Goal: Information Seeking & Learning: Learn about a topic

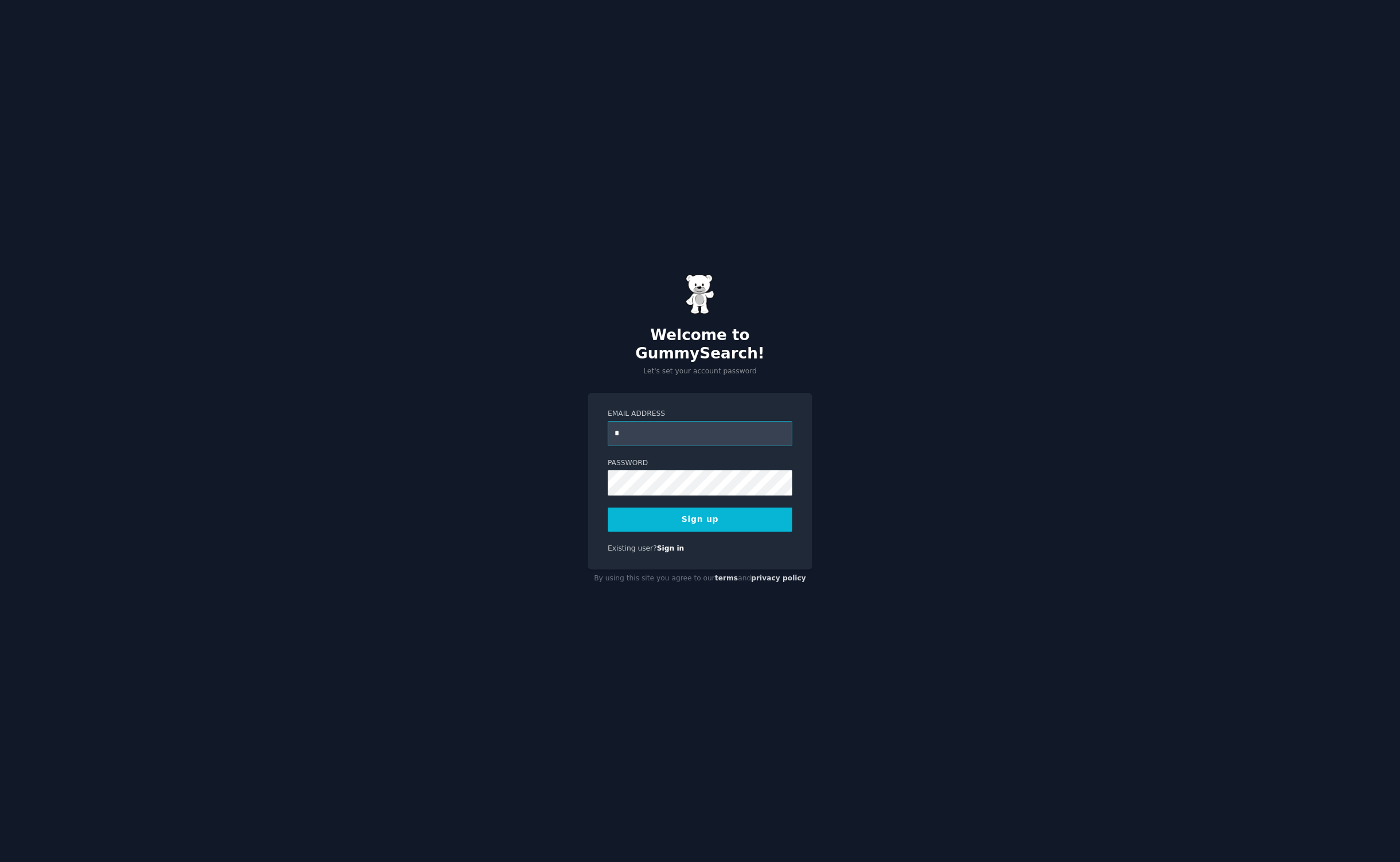
paste input "**********"
type input "**********"
type input "**"
click at [623, 421] on input "**********" at bounding box center [700, 432] width 185 height 25
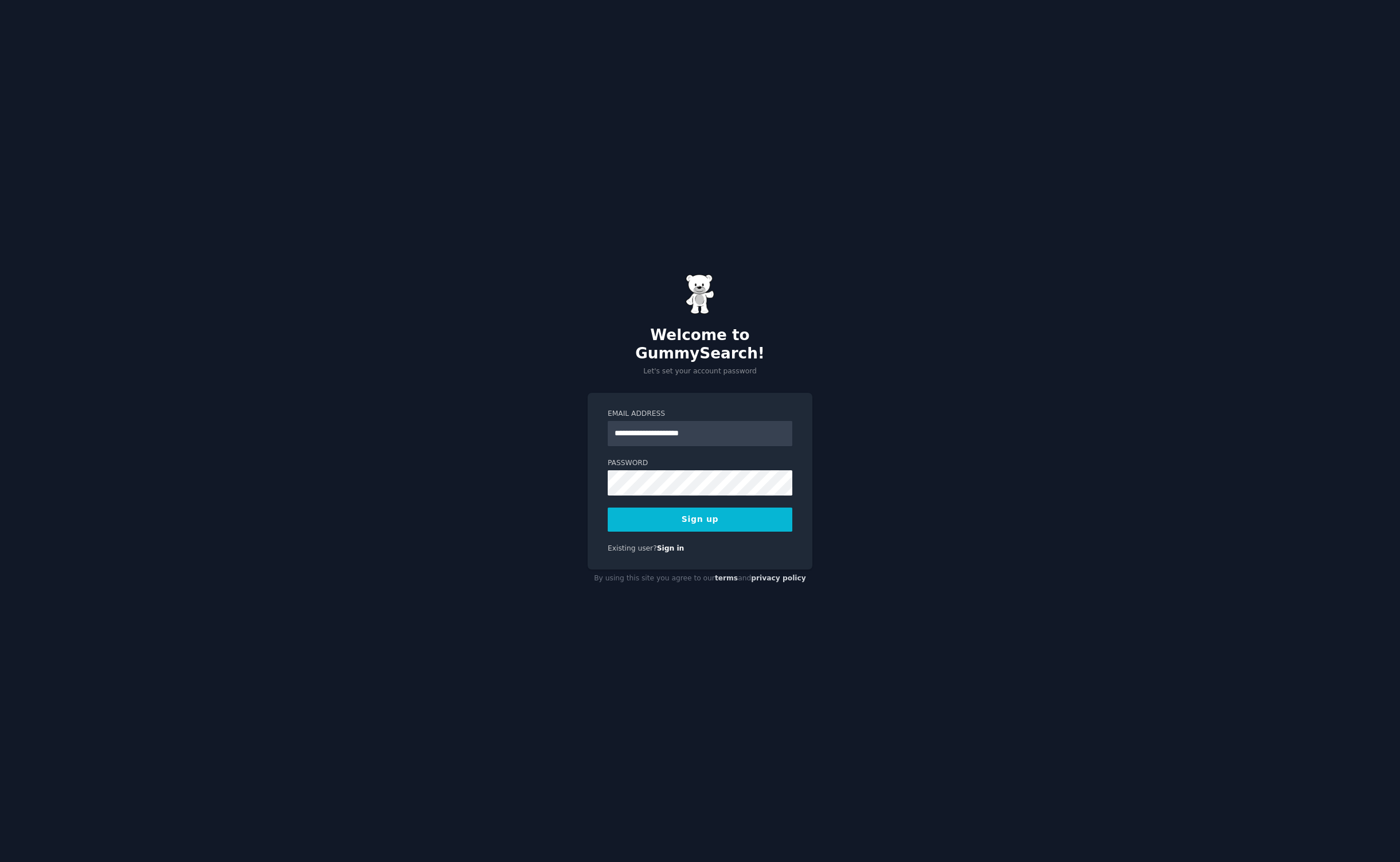
type input "**********"
click at [803, 517] on div "**********" at bounding box center [700, 481] width 225 height 177
click at [681, 509] on button "Sign up" at bounding box center [700, 520] width 185 height 24
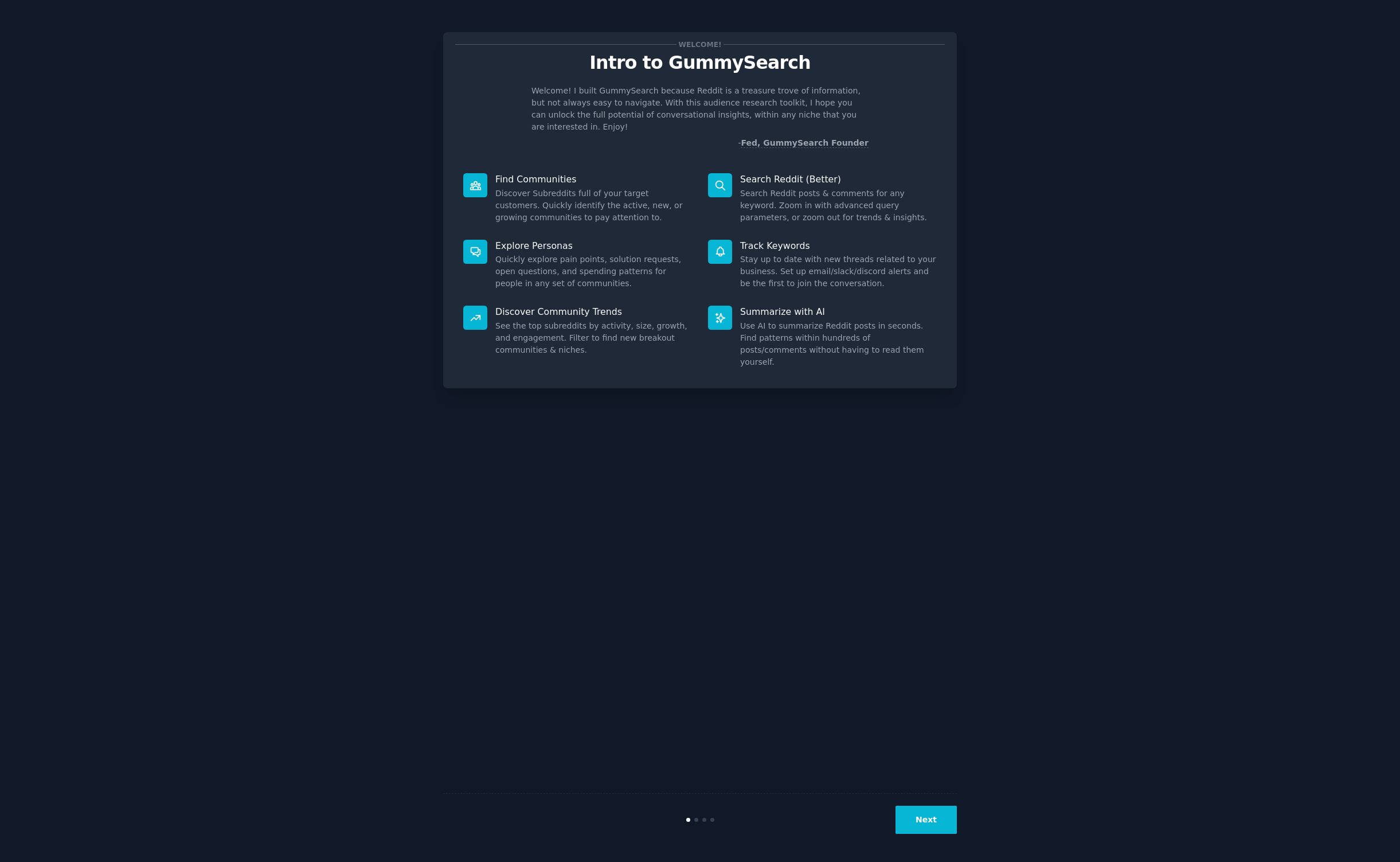
click at [914, 830] on button "Next" at bounding box center [927, 819] width 61 height 28
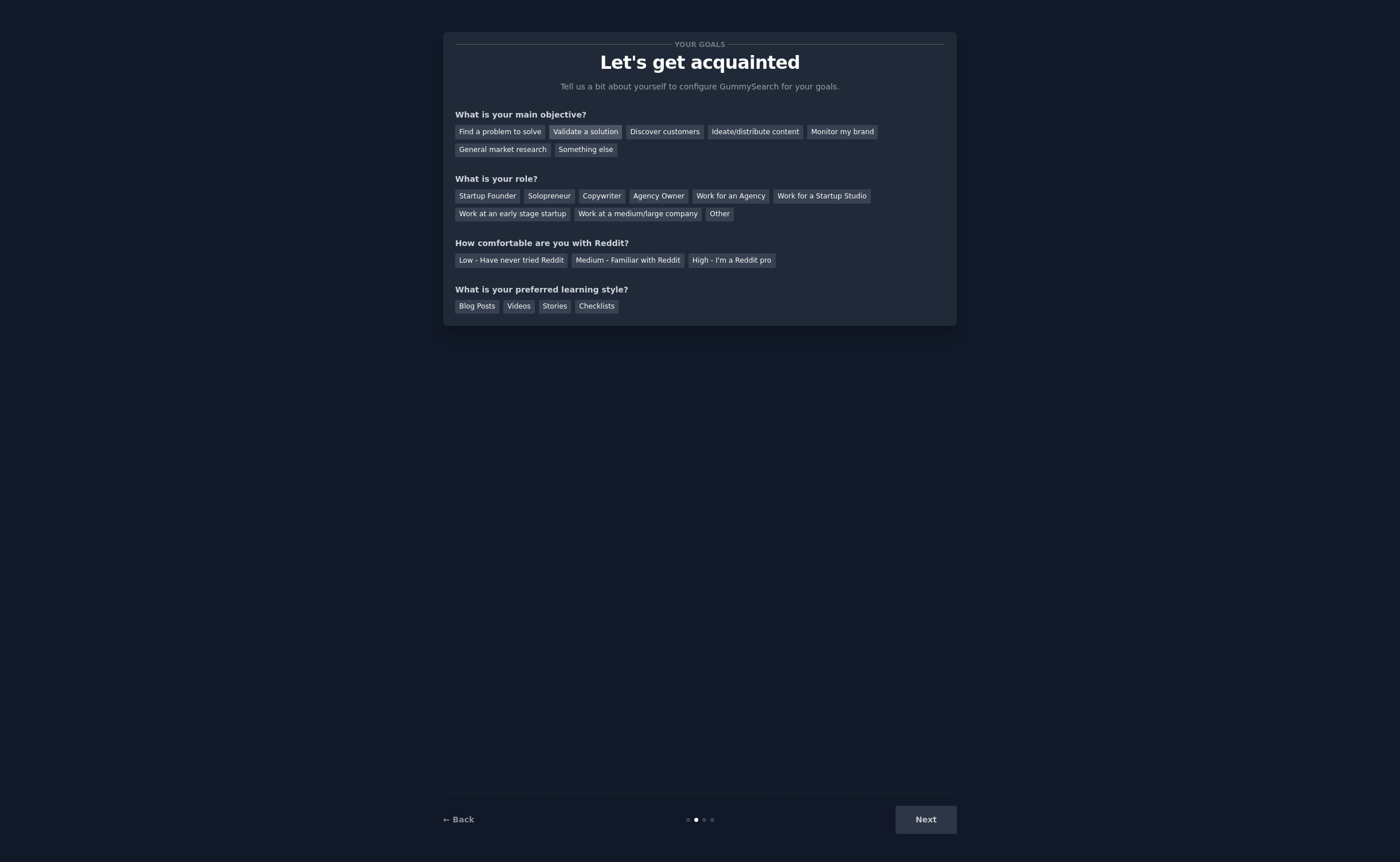
click at [574, 129] on div "Validate a solution" at bounding box center [586, 132] width 73 height 14
click at [777, 131] on div "Ideate/distribute content" at bounding box center [755, 132] width 95 height 14
click at [539, 189] on div "Solopreneur" at bounding box center [549, 196] width 50 height 14
click at [603, 255] on div "Medium - Familiar with Reddit" at bounding box center [628, 260] width 113 height 14
click at [580, 306] on div "Checklists" at bounding box center [597, 307] width 44 height 14
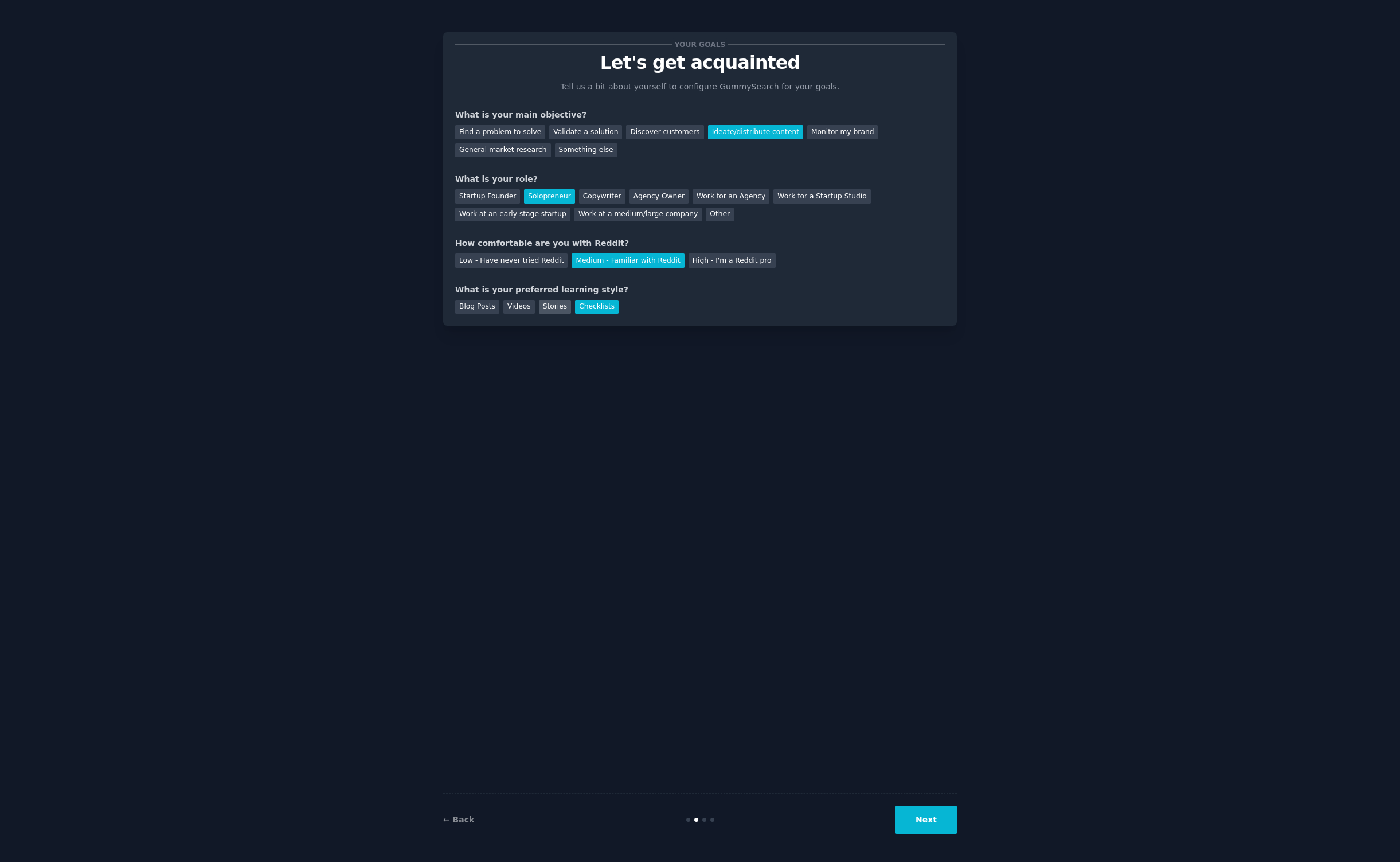
click at [566, 304] on div "Stories" at bounding box center [554, 307] width 32 height 14
click at [580, 303] on div "Checklists" at bounding box center [597, 307] width 44 height 14
click at [937, 824] on button "Next" at bounding box center [927, 819] width 61 height 28
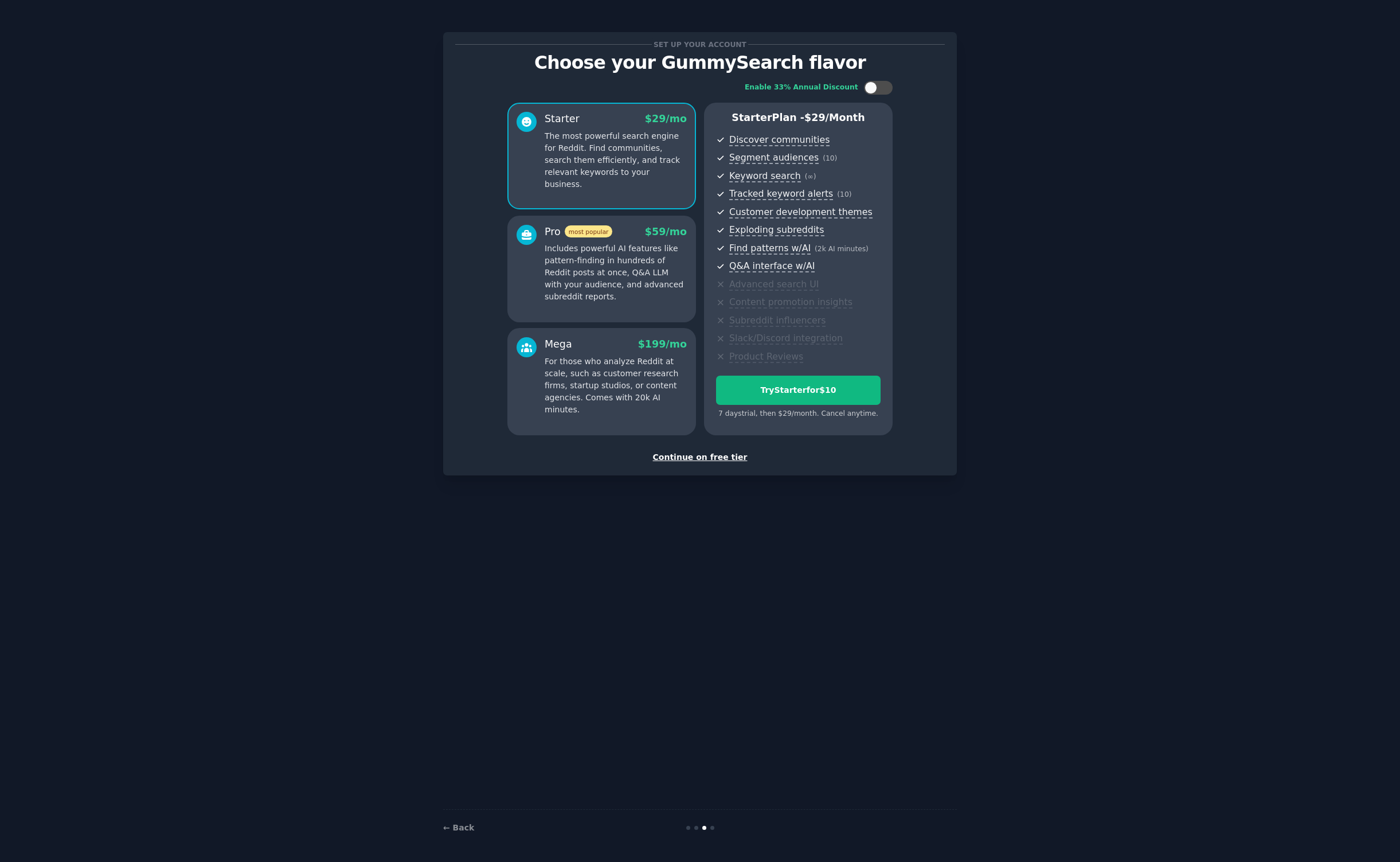
click at [609, 263] on p "Includes powerful AI features like pattern-finding in hundreds of Reddit posts …" at bounding box center [616, 272] width 143 height 60
click at [635, 377] on p "For those who analyze Reddit at scale, such as customer research firms, startup…" at bounding box center [616, 385] width 143 height 60
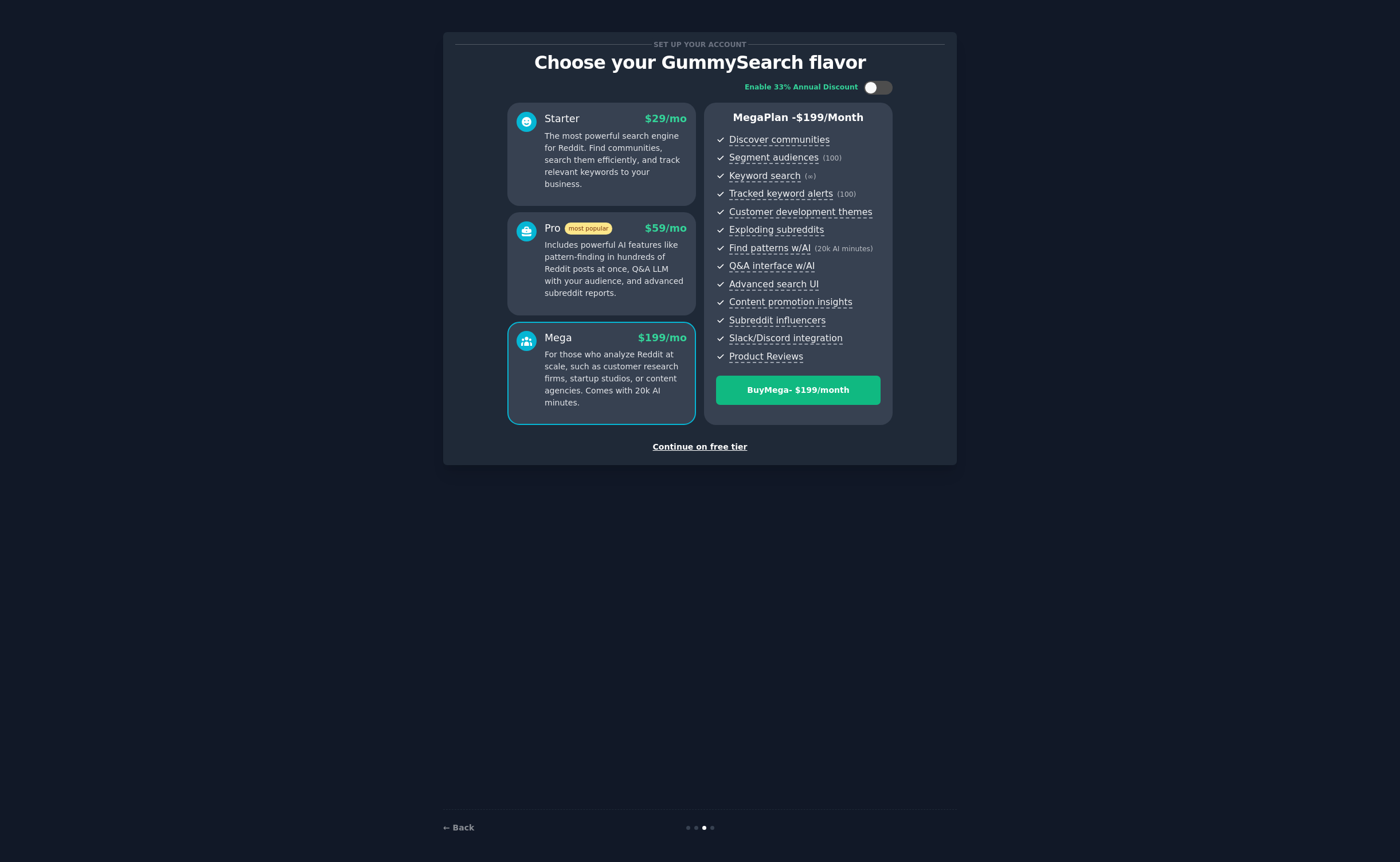
click at [603, 254] on p "Includes powerful AI features like pattern-finding in hundreds of Reddit posts …" at bounding box center [616, 269] width 143 height 60
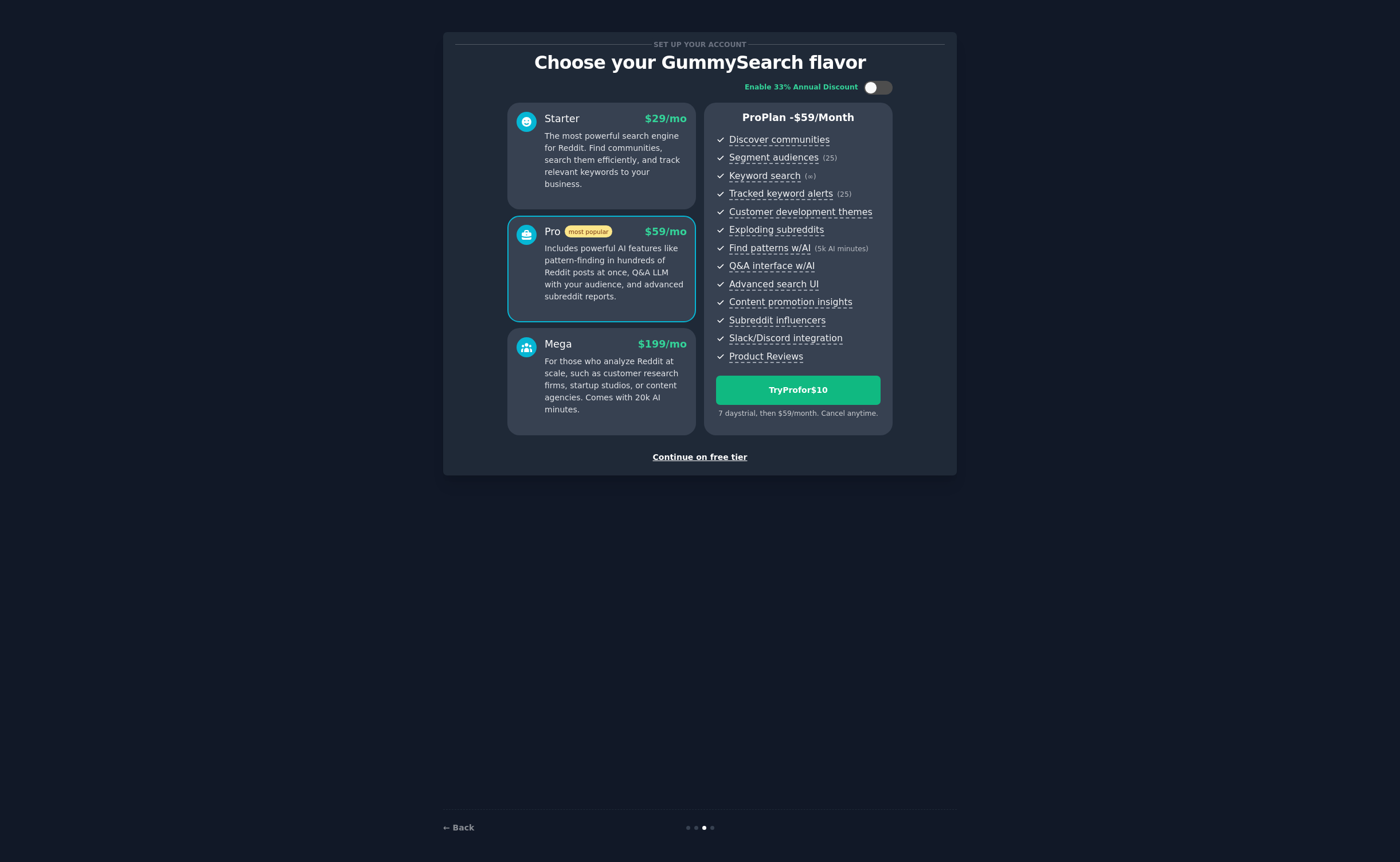
click at [602, 164] on p "The most powerful search engine for Reddit. Find communities, search them effic…" at bounding box center [616, 159] width 143 height 60
click at [725, 451] on div "Continue on free tier" at bounding box center [700, 457] width 490 height 12
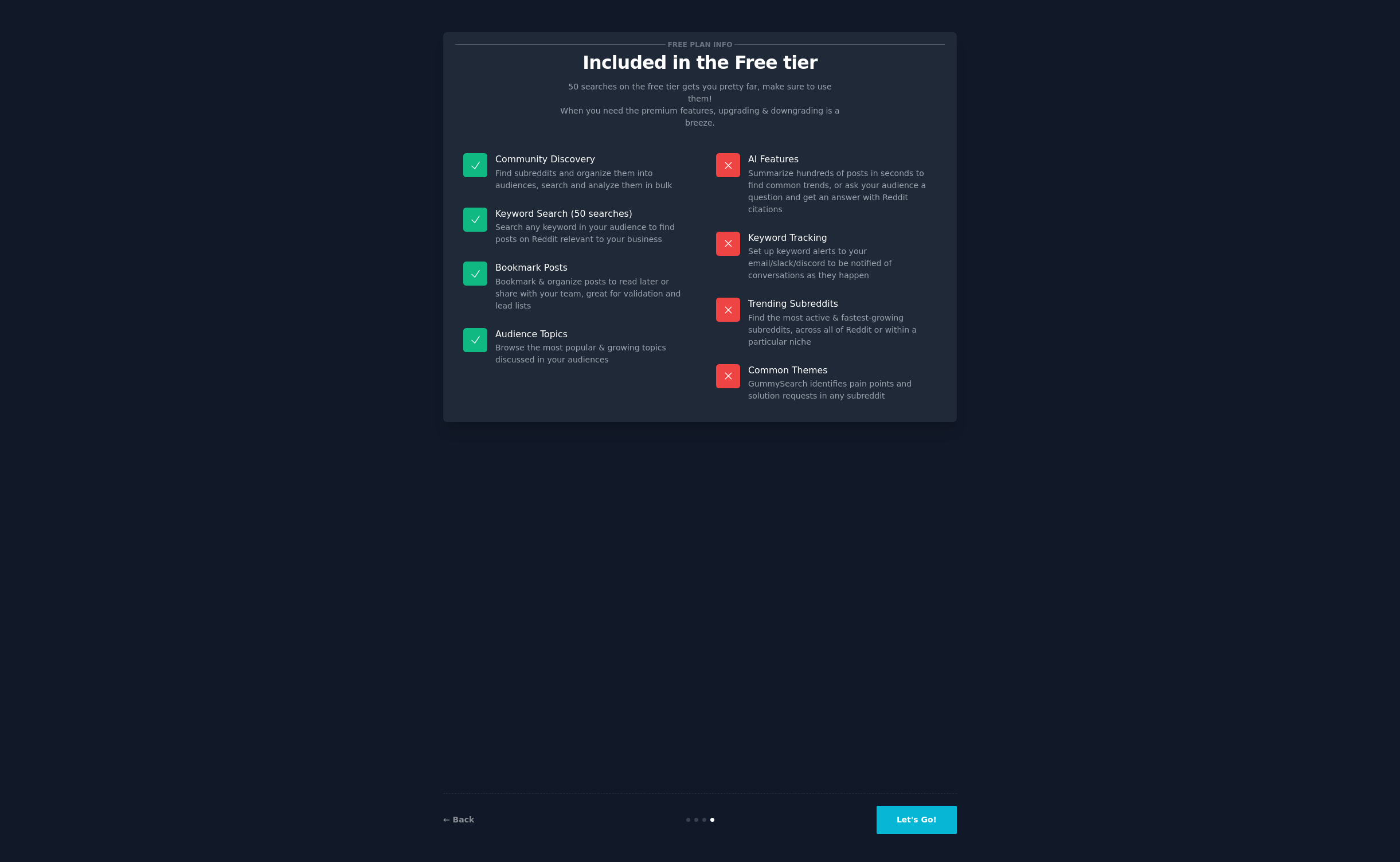
click at [920, 825] on button "Let's Go!" at bounding box center [917, 819] width 80 height 28
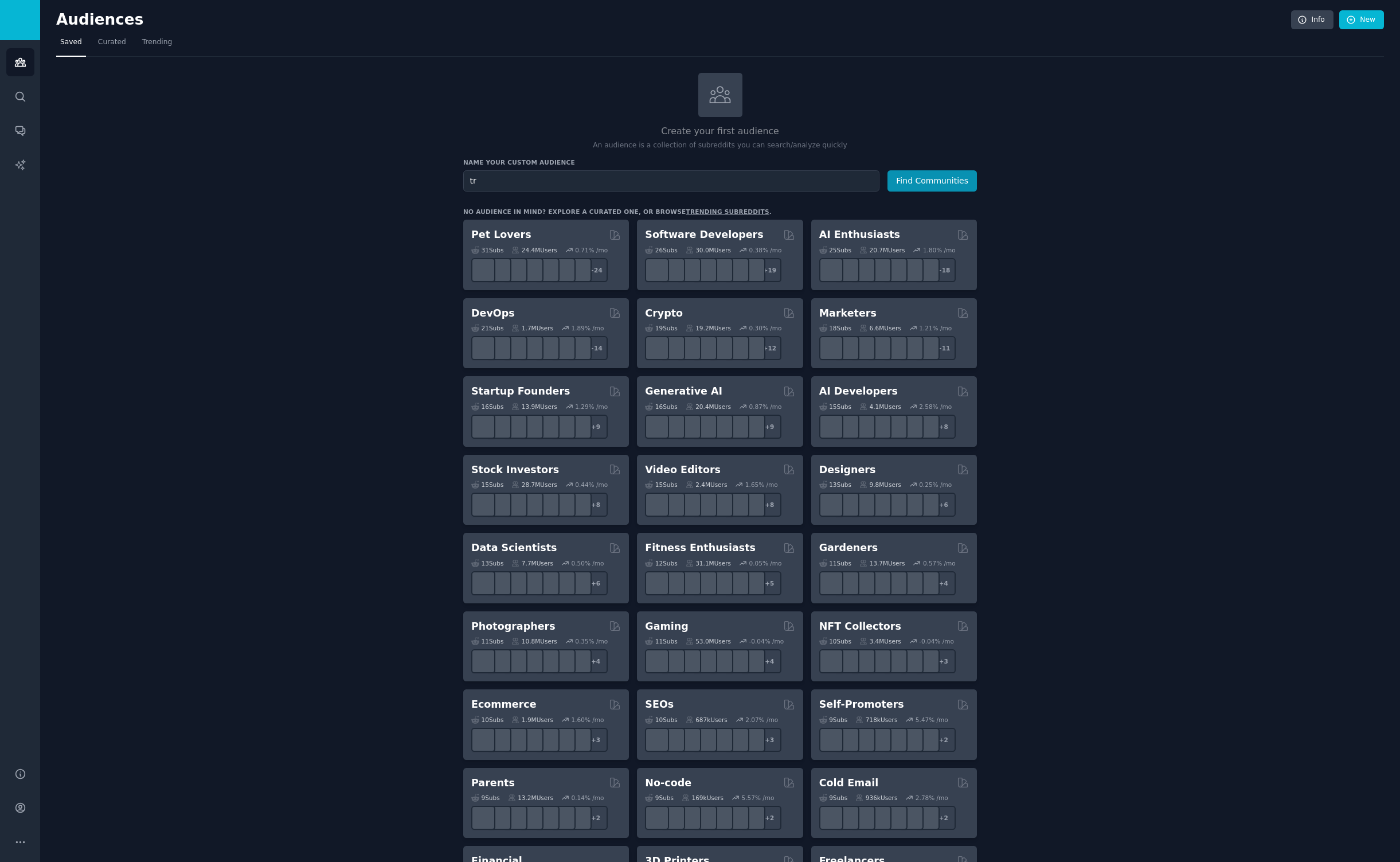
type input "t"
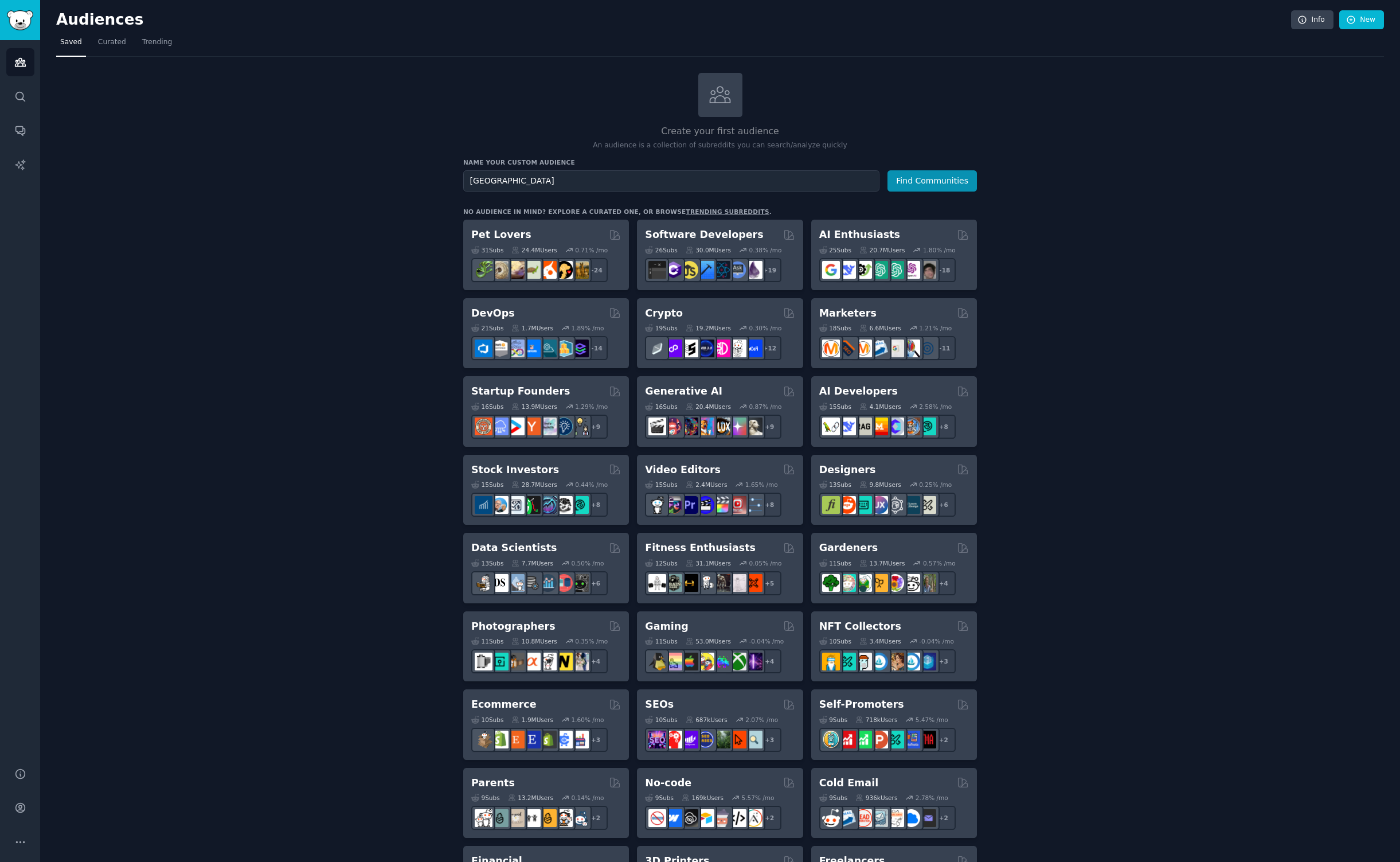
type input "[GEOGRAPHIC_DATA]"
drag, startPoint x: 354, startPoint y: 274, endPoint x: 955, endPoint y: 187, distance: 607.3
click at [955, 187] on button "Find Communities" at bounding box center [933, 180] width 89 height 21
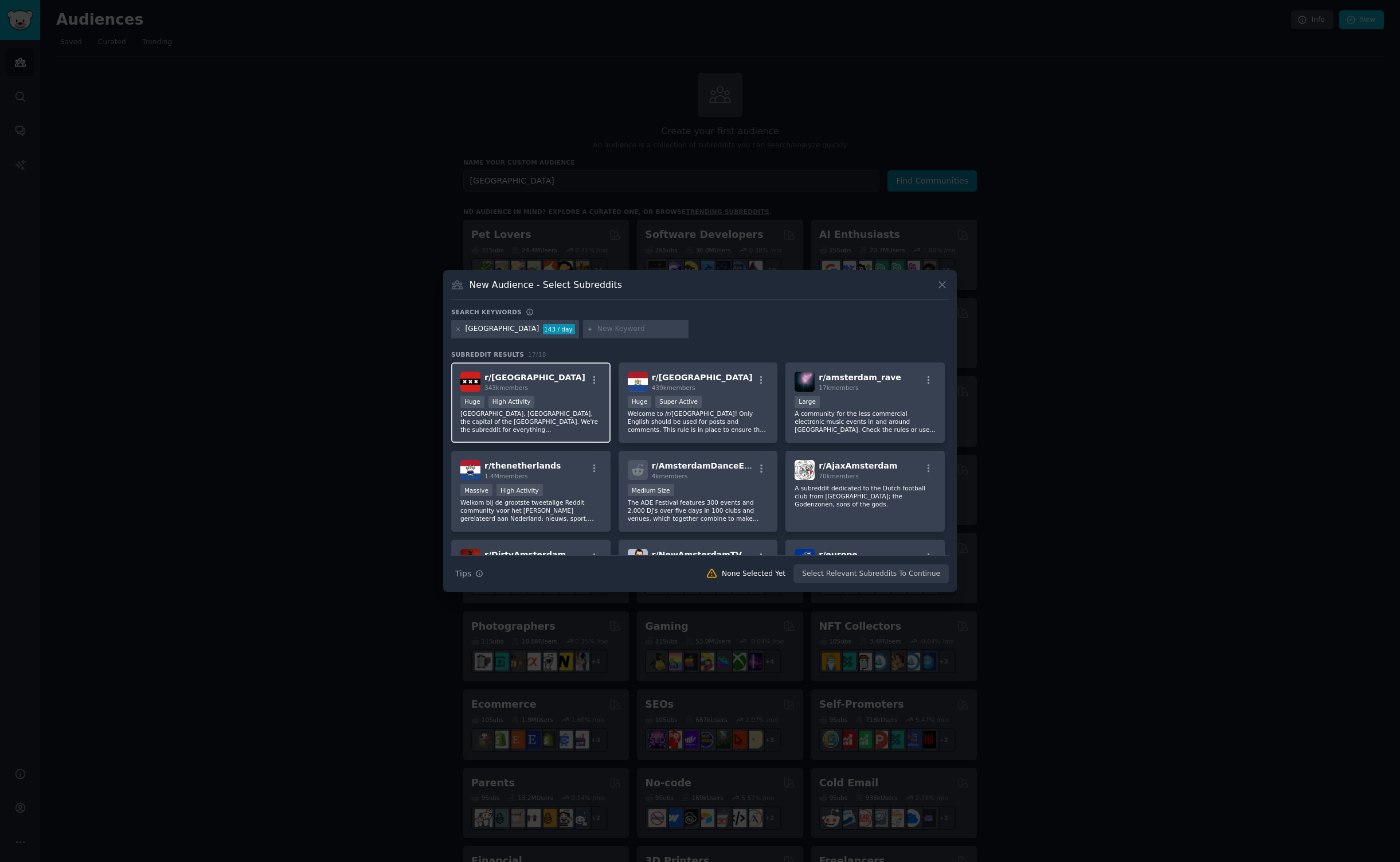
click at [563, 397] on div "Huge High Activity" at bounding box center [531, 403] width 141 height 14
click at [731, 417] on p "Welcome to /r/[GEOGRAPHIC_DATA]! Only English should be used for posts and comm…" at bounding box center [698, 422] width 141 height 24
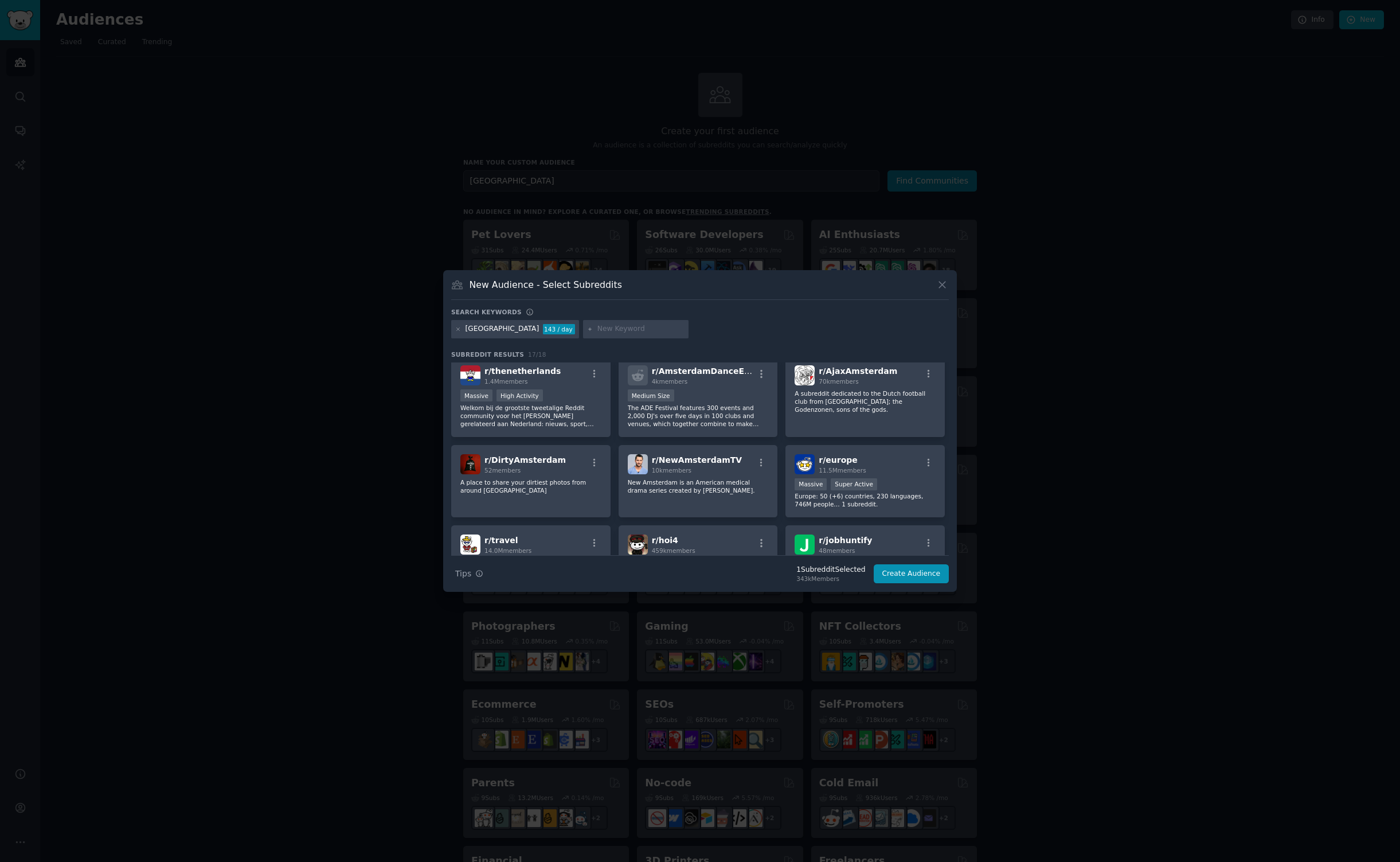
scroll to position [102, 0]
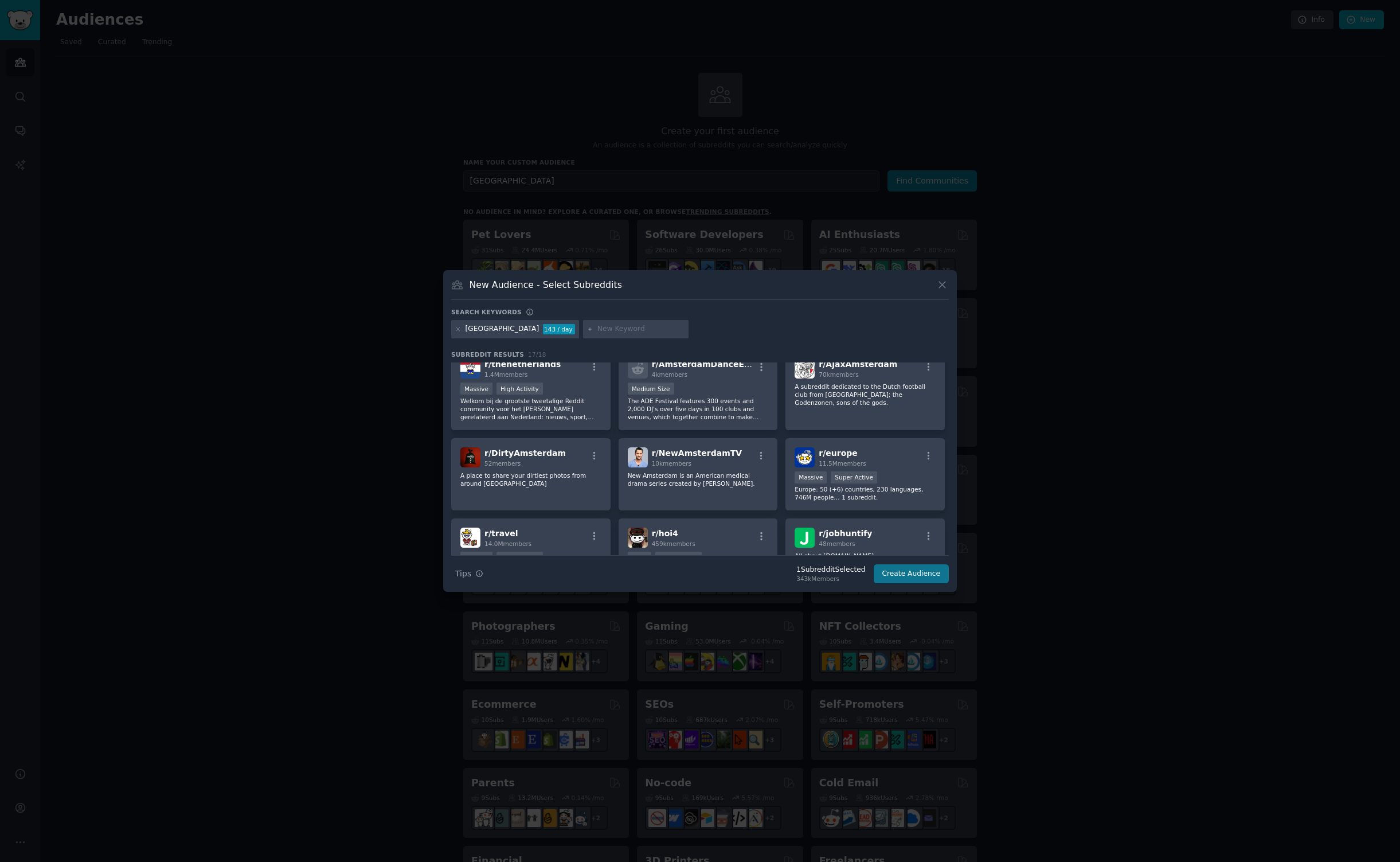
click at [908, 574] on button "Create Audience" at bounding box center [912, 574] width 75 height 20
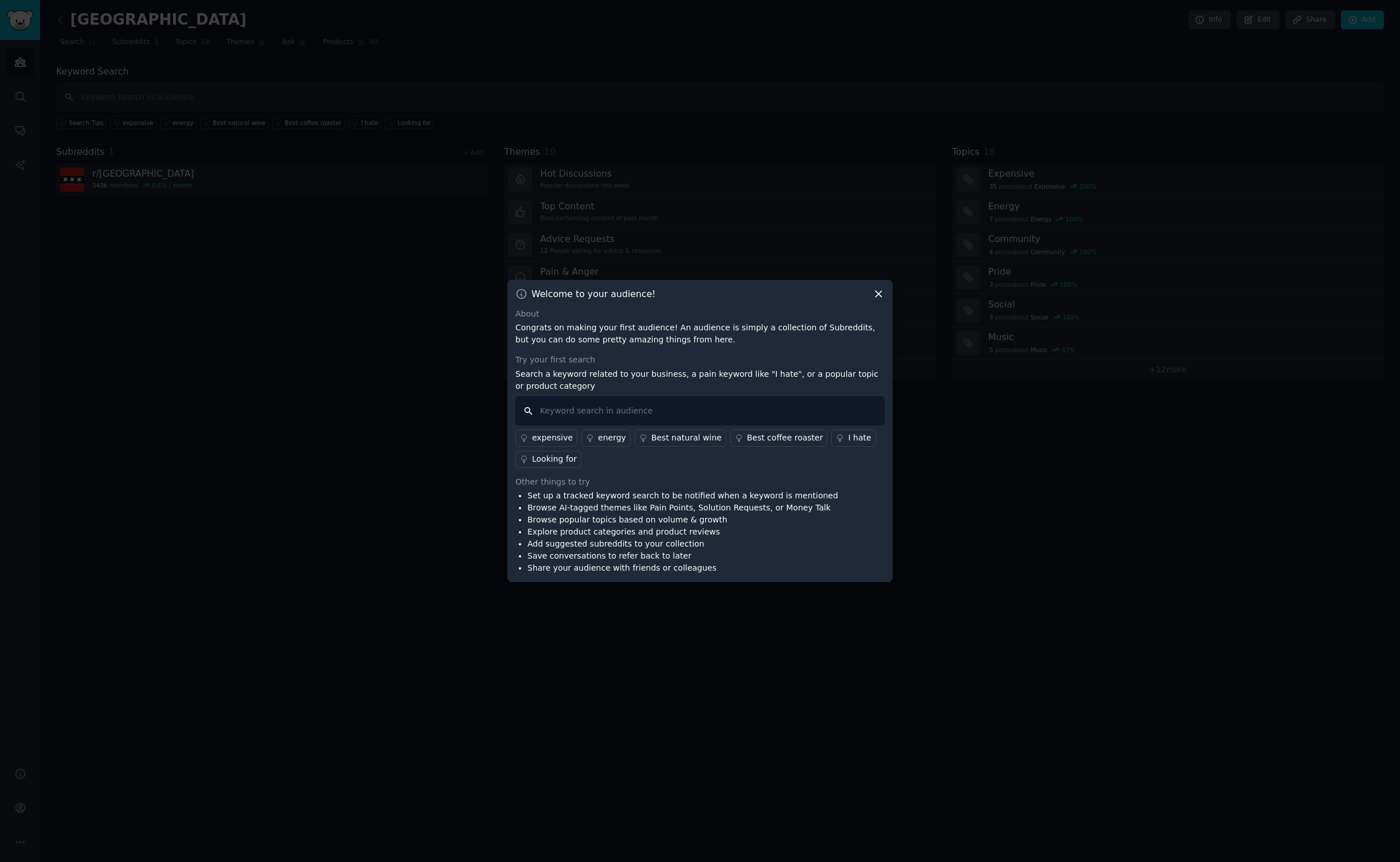
click at [620, 405] on input "text" at bounding box center [700, 411] width 369 height 30
click at [582, 412] on input "I love" at bounding box center [700, 411] width 369 height 30
type input "can't find"
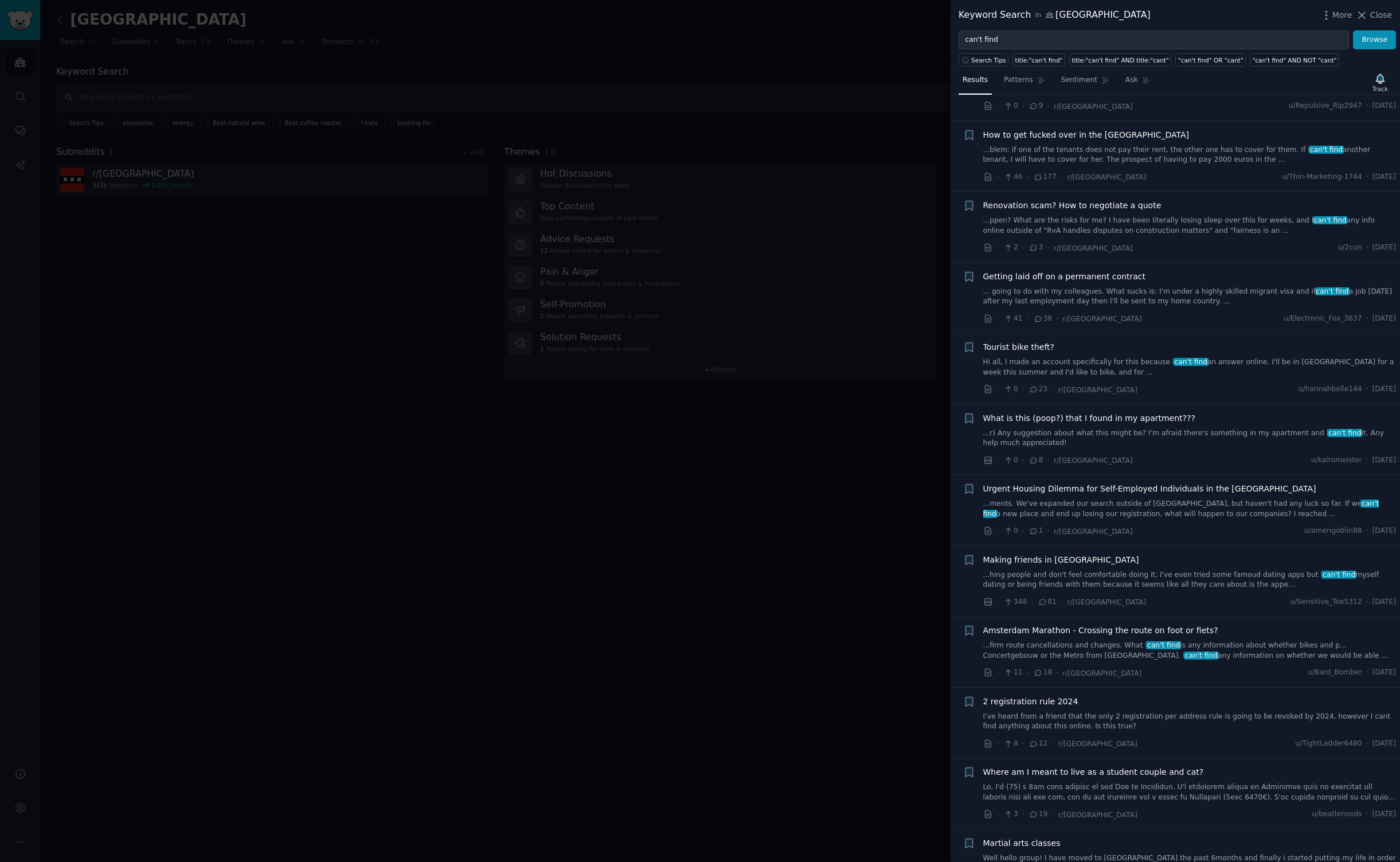
scroll to position [558, 0]
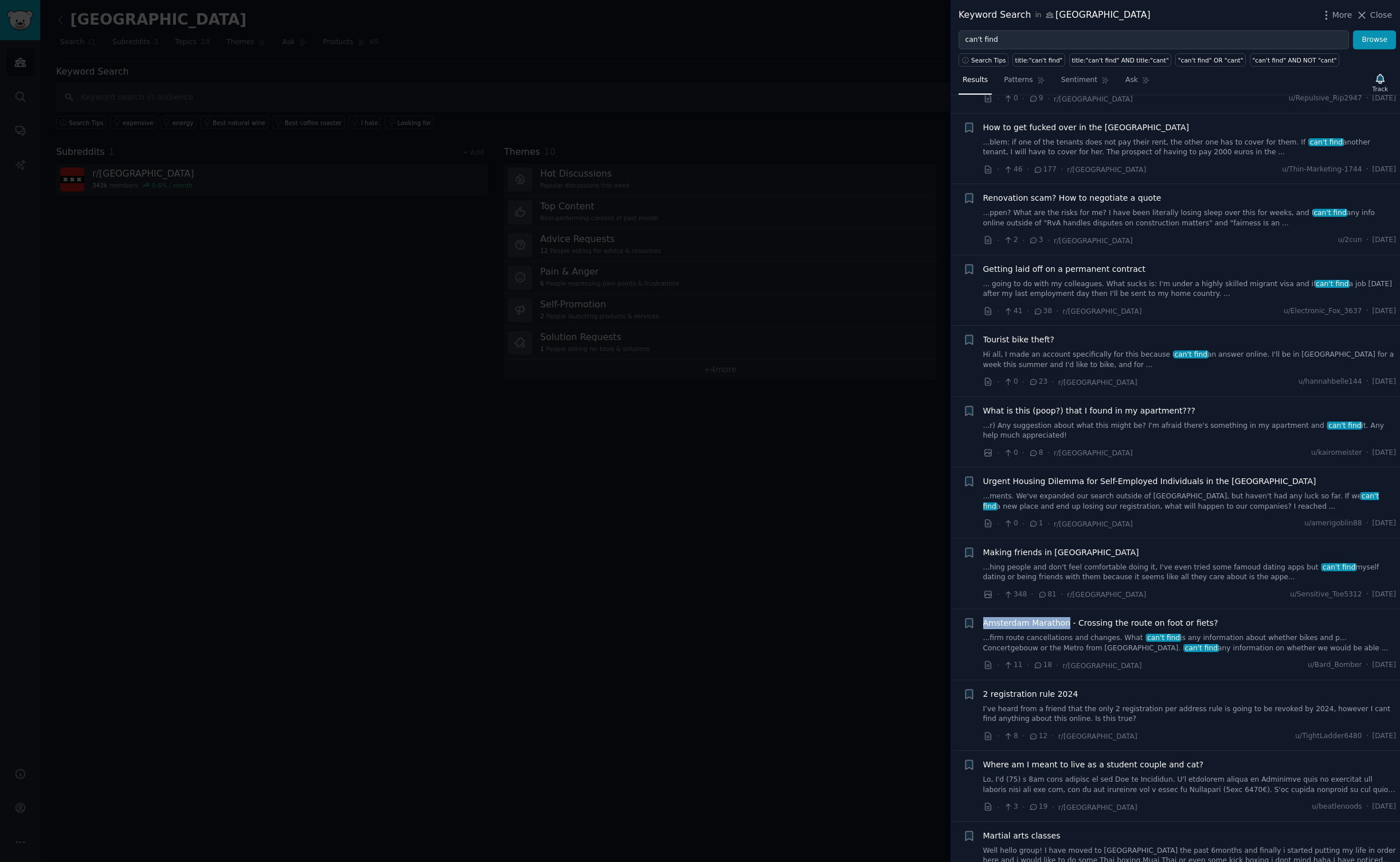
drag, startPoint x: 982, startPoint y: 616, endPoint x: 1063, endPoint y: 613, distance: 81.1
click at [1063, 617] on div "+ Amsterdam Marathon - Crossing the route on foot or fiets? ...firm route cance…" at bounding box center [1180, 643] width 434 height 54
copy span "Amsterdam Marathon"
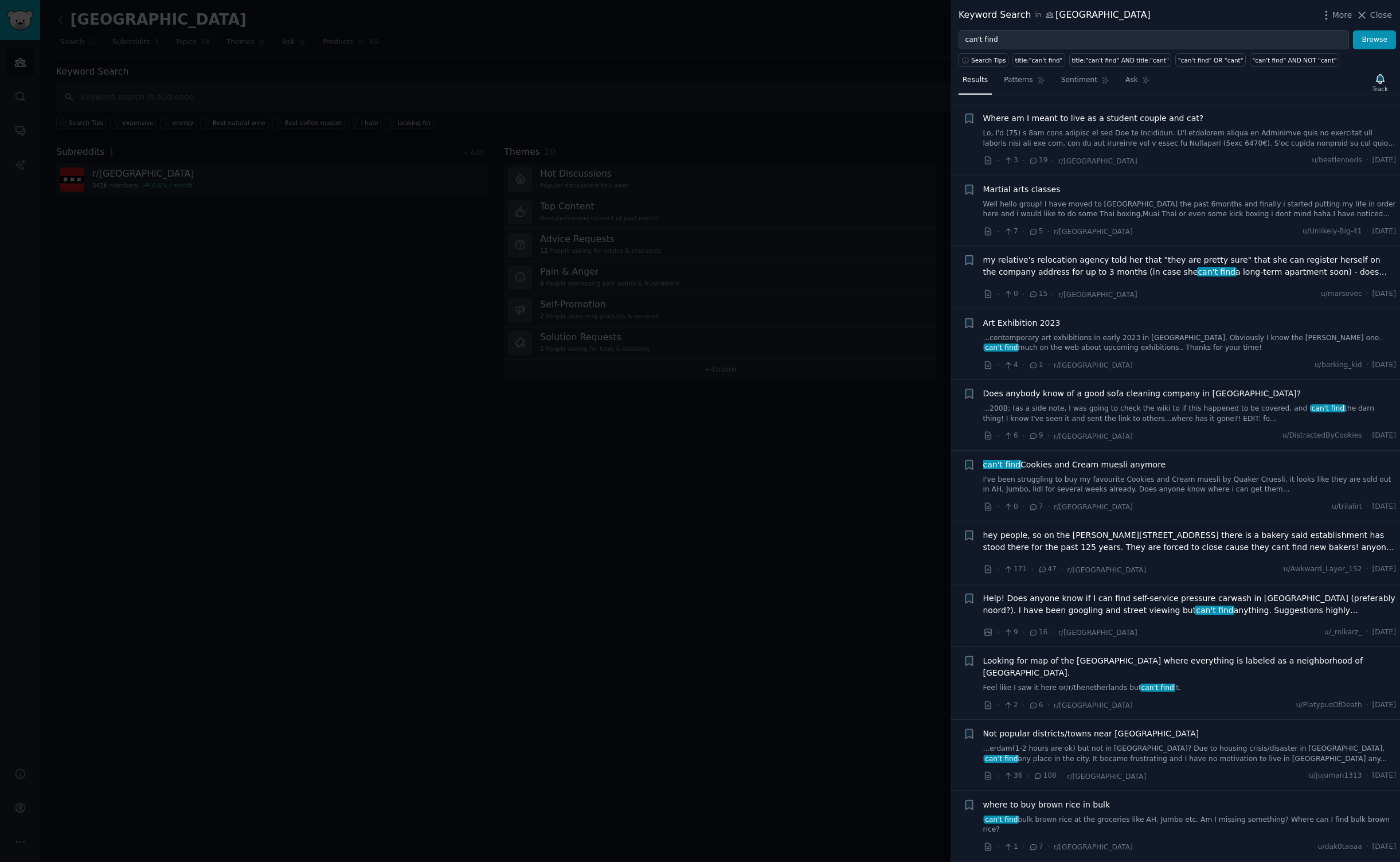
scroll to position [1211, 0]
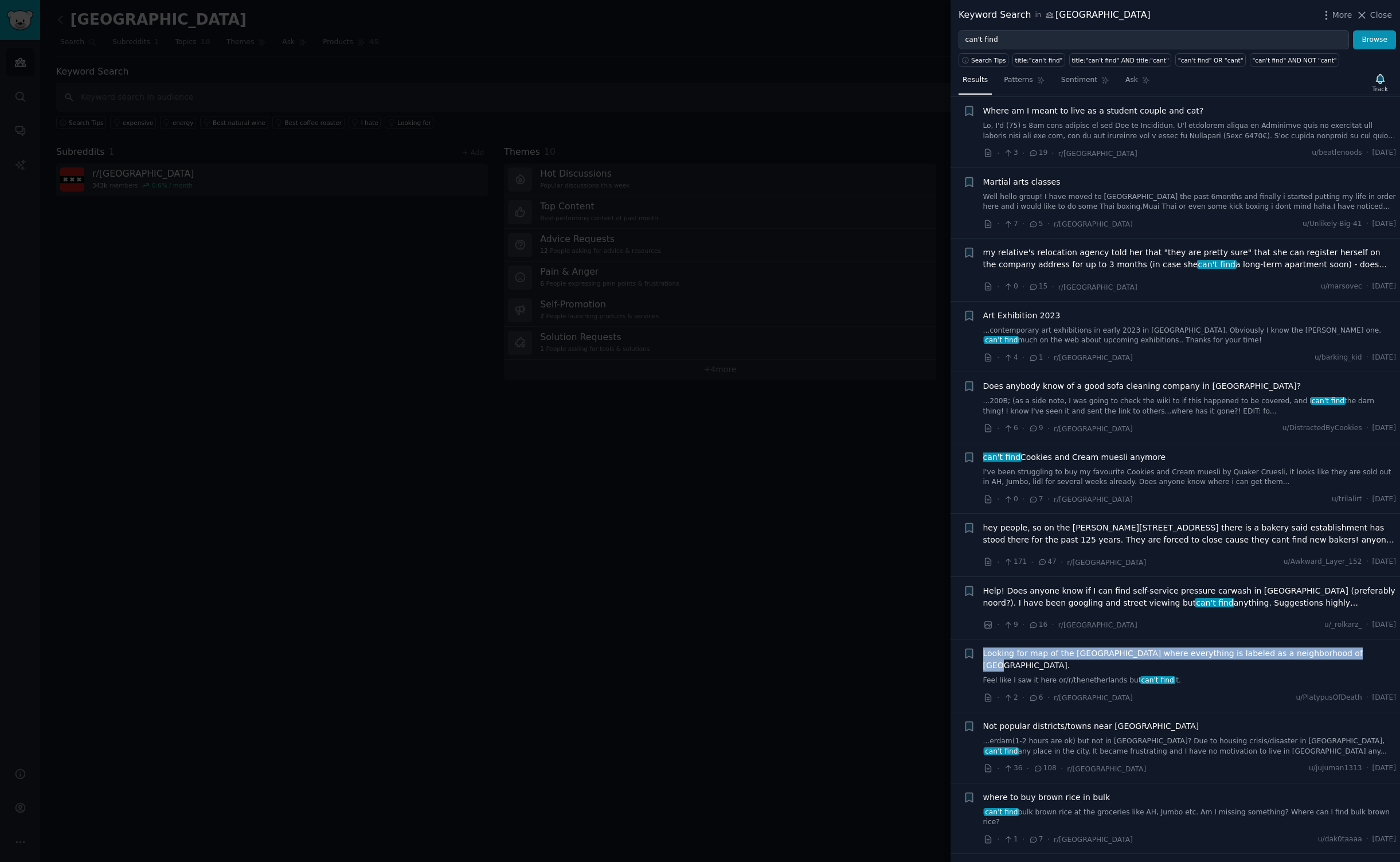
drag, startPoint x: 980, startPoint y: 642, endPoint x: 1366, endPoint y: 643, distance: 386.0
click at [1366, 647] on div "Bookmark this conversation + Looking for map of [GEOGRAPHIC_DATA] where everyth…" at bounding box center [1180, 675] width 434 height 56
copy span "Looking for map of the [GEOGRAPHIC_DATA] where everything is labeled as a neigh…"
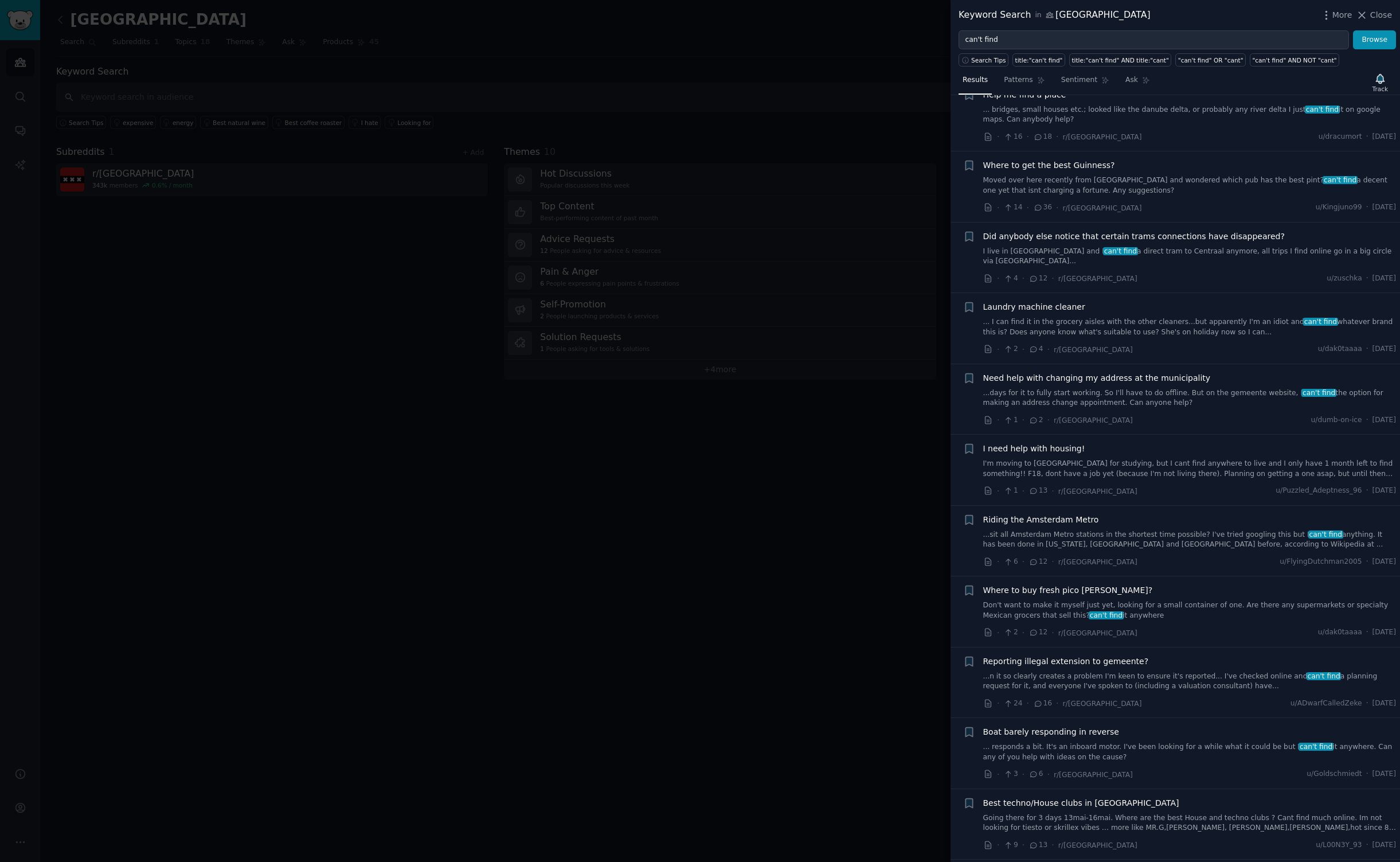
scroll to position [2224, 0]
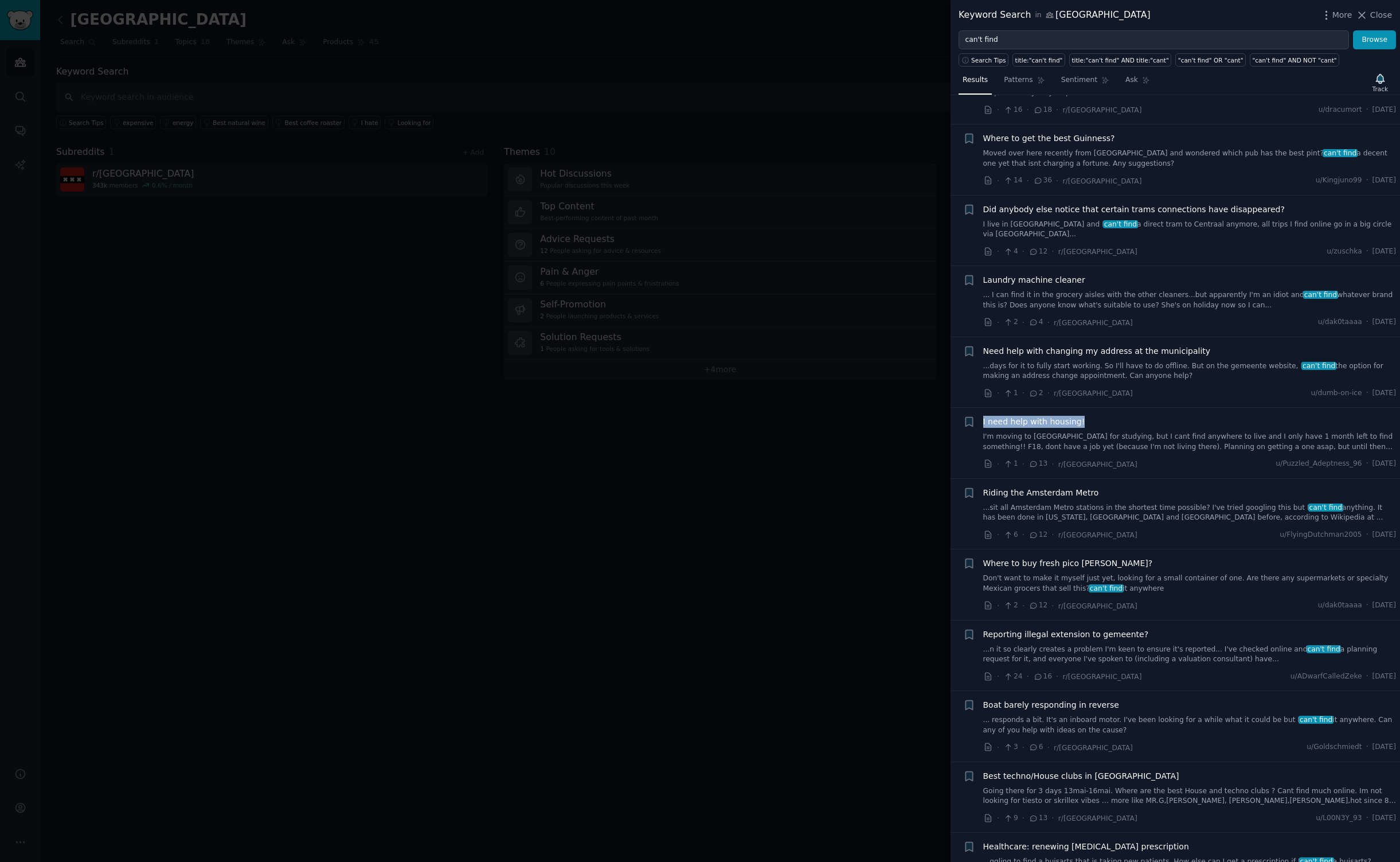
drag, startPoint x: 1092, startPoint y: 372, endPoint x: 982, endPoint y: 369, distance: 110.0
click at [982, 416] on div "+ I need help with housing! I'm moving to [GEOGRAPHIC_DATA] for studying, but I…" at bounding box center [1180, 442] width 434 height 54
copy span "I need help with housing!"
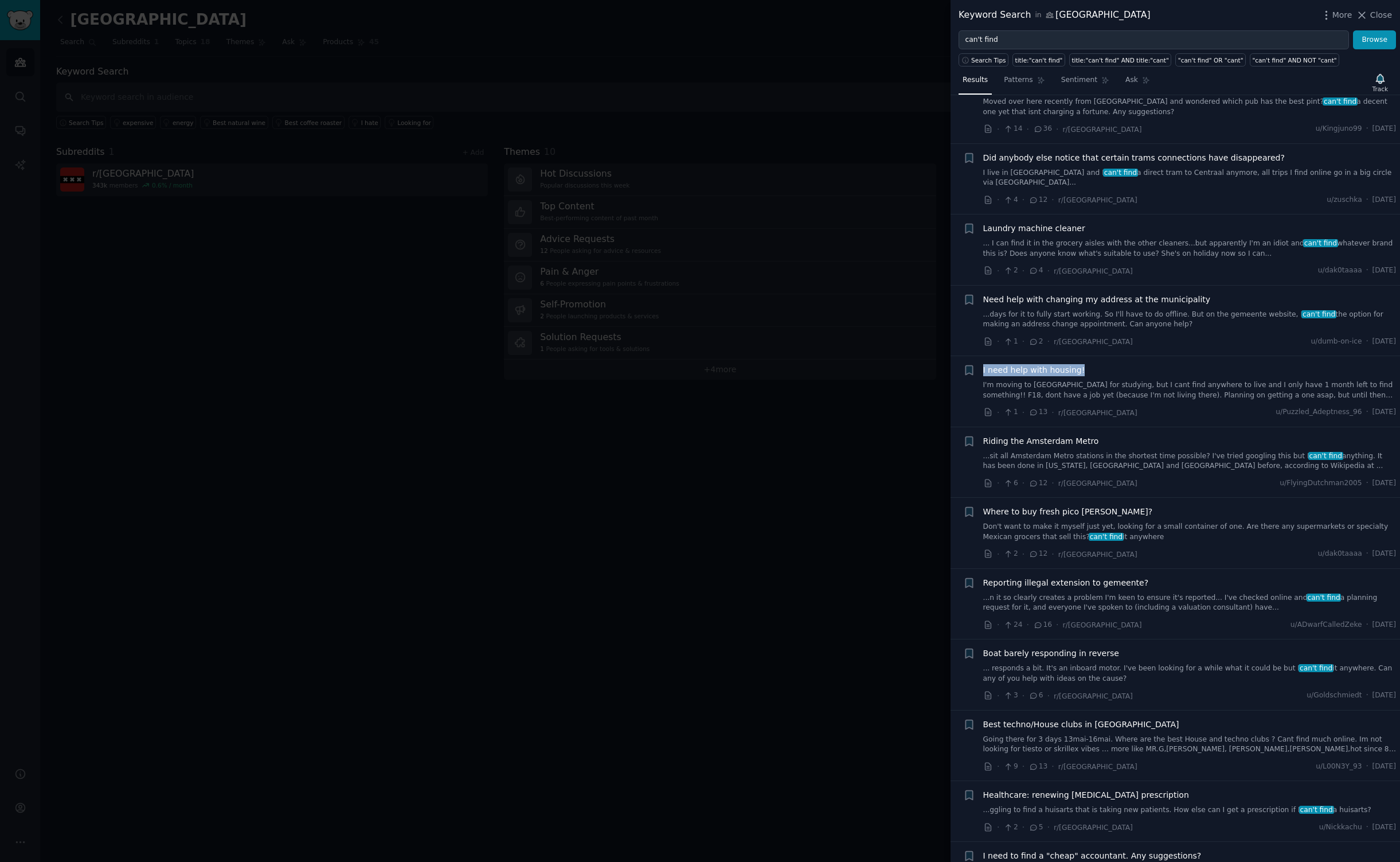
scroll to position [2291, 0]
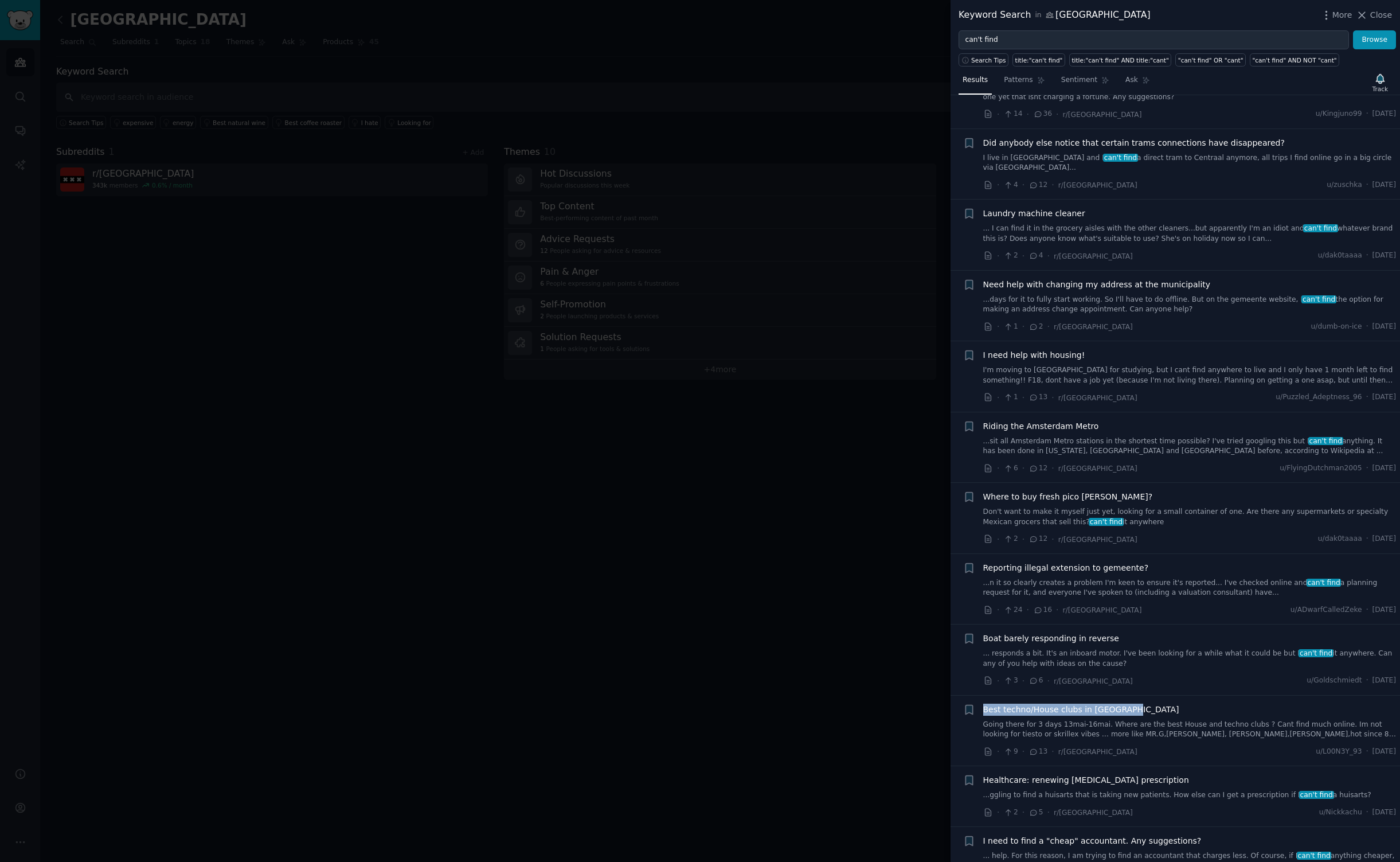
drag, startPoint x: 1165, startPoint y: 656, endPoint x: 979, endPoint y: 657, distance: 186.0
click at [979, 704] on div "+ Best techno/House clubs in [GEOGRAPHIC_DATA] Going there for 3 days 13mai-16m…" at bounding box center [1180, 730] width 434 height 54
copy span "Best techno/House clubs in [GEOGRAPHIC_DATA]"
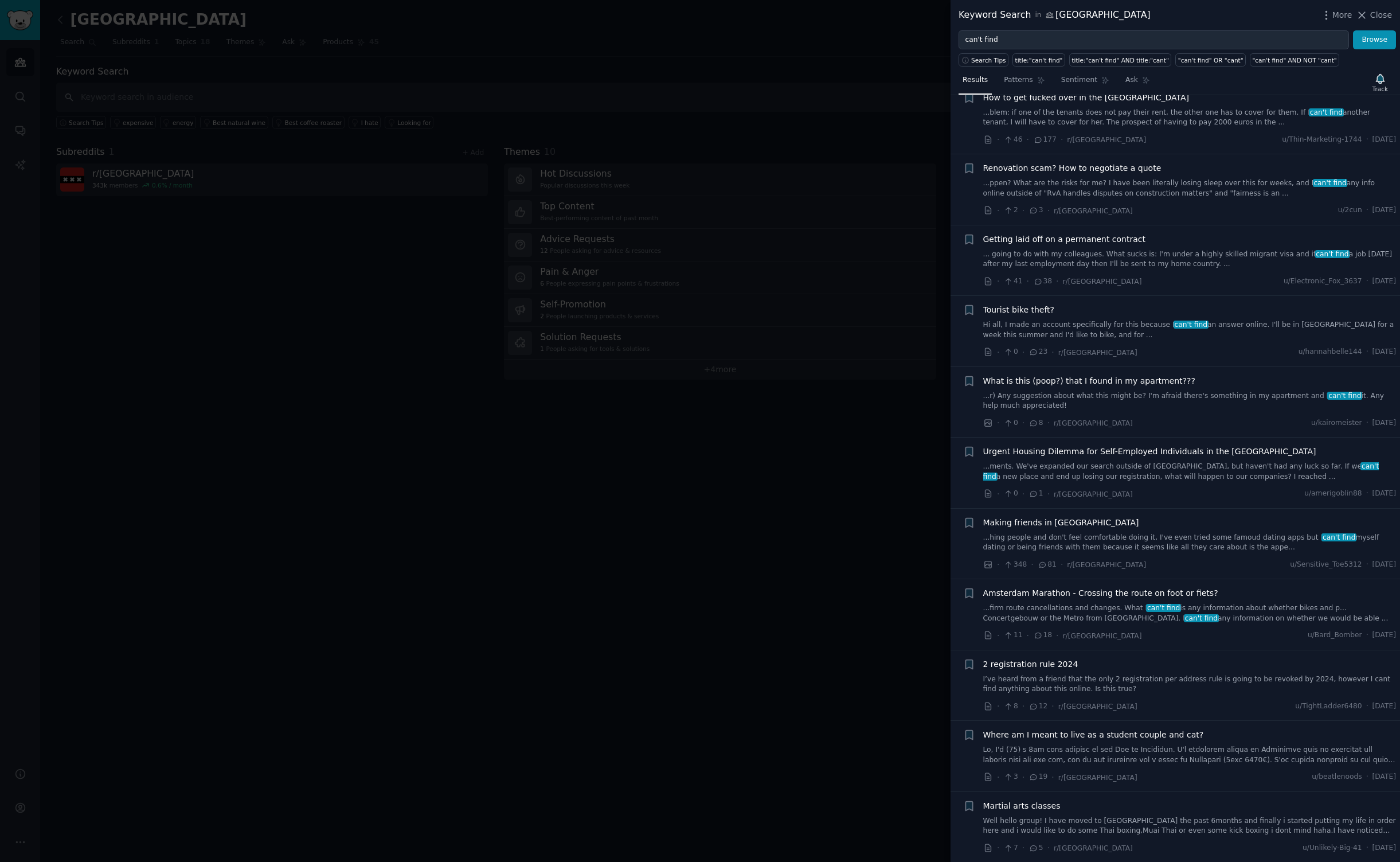
scroll to position [0, 0]
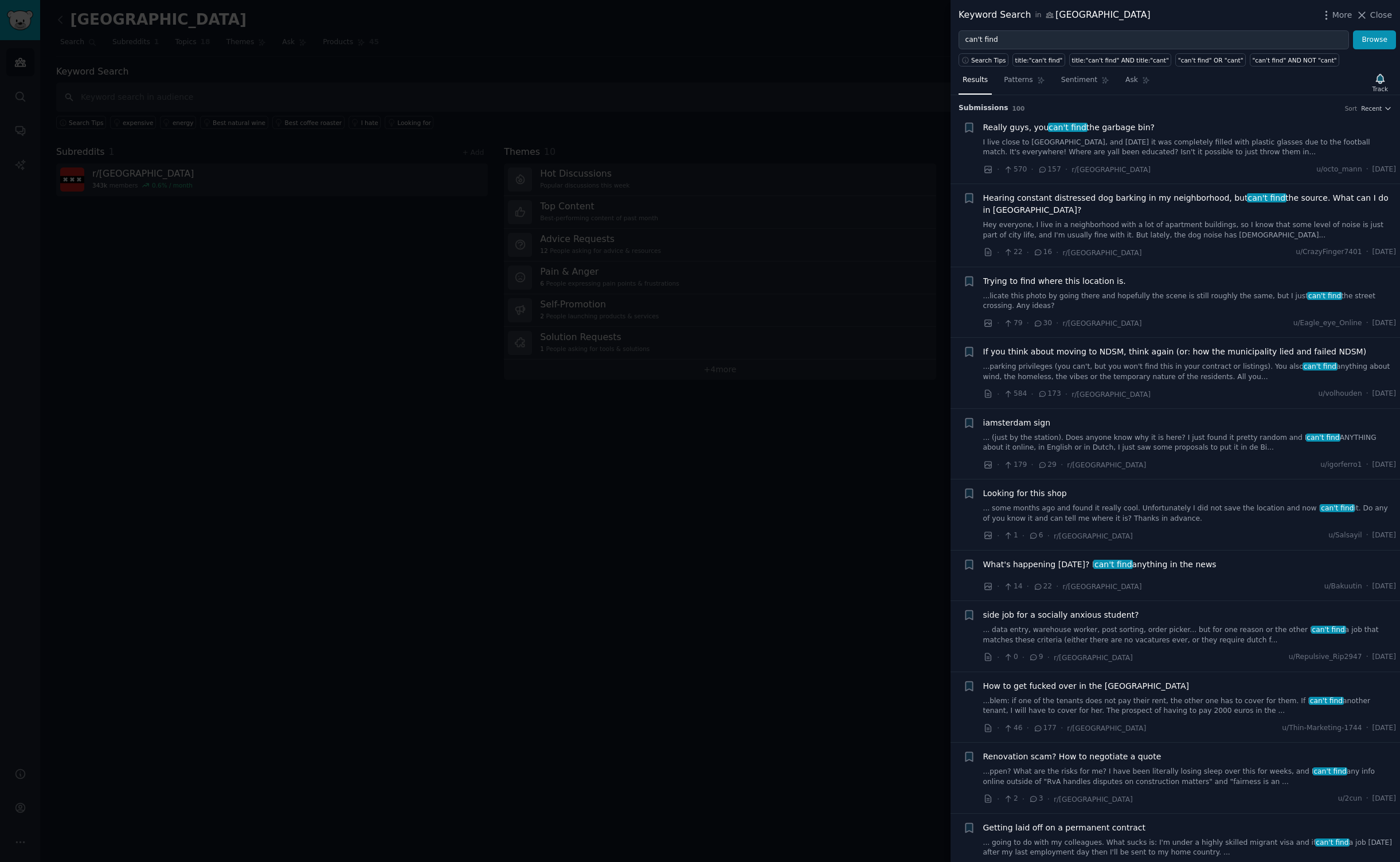
click at [1138, 118] on li "+ Really guys, you can't find the garbage bin? I live close to [GEOGRAPHIC_DATA…" at bounding box center [1175, 148] width 450 height 70
click at [1125, 125] on span "Really guys, you can't find the garbage bin?" at bounding box center [1068, 128] width 171 height 12
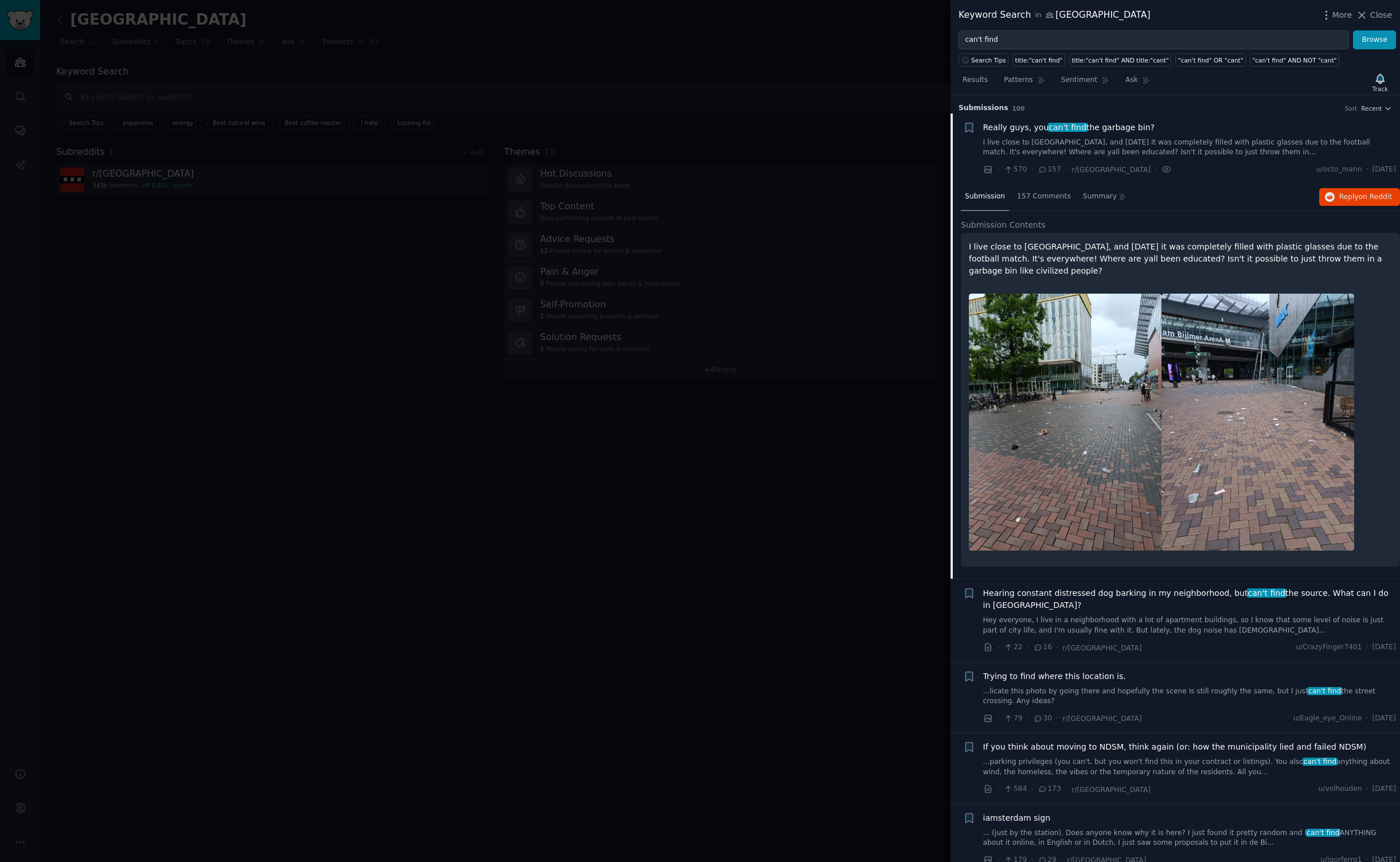
scroll to position [18, 0]
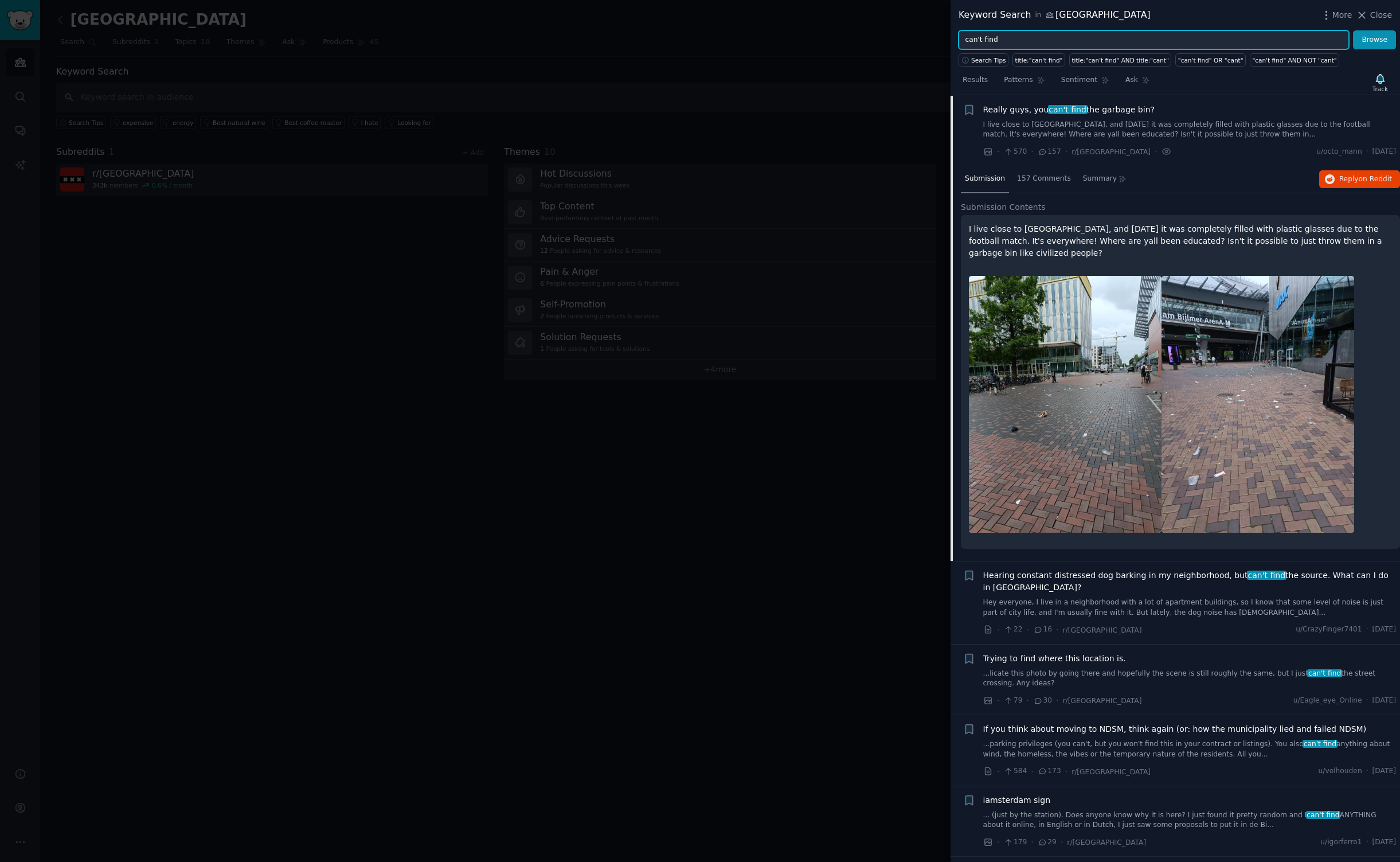
click at [1048, 35] on input "can't find" at bounding box center [1153, 41] width 390 height 20
click at [985, 58] on span "Search Tips" at bounding box center [988, 60] width 35 height 8
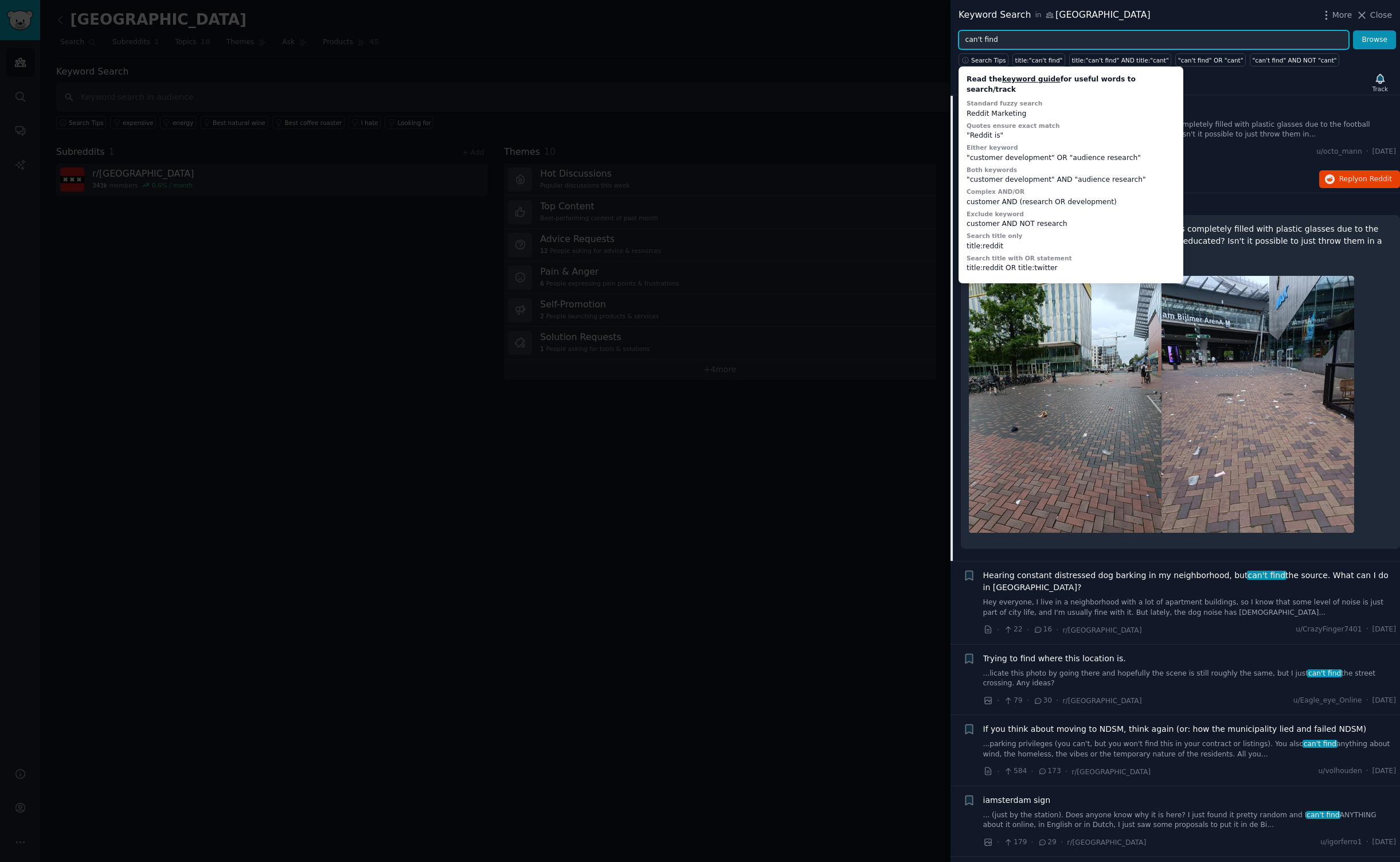
click at [1014, 32] on input "can't find" at bounding box center [1153, 41] width 390 height 20
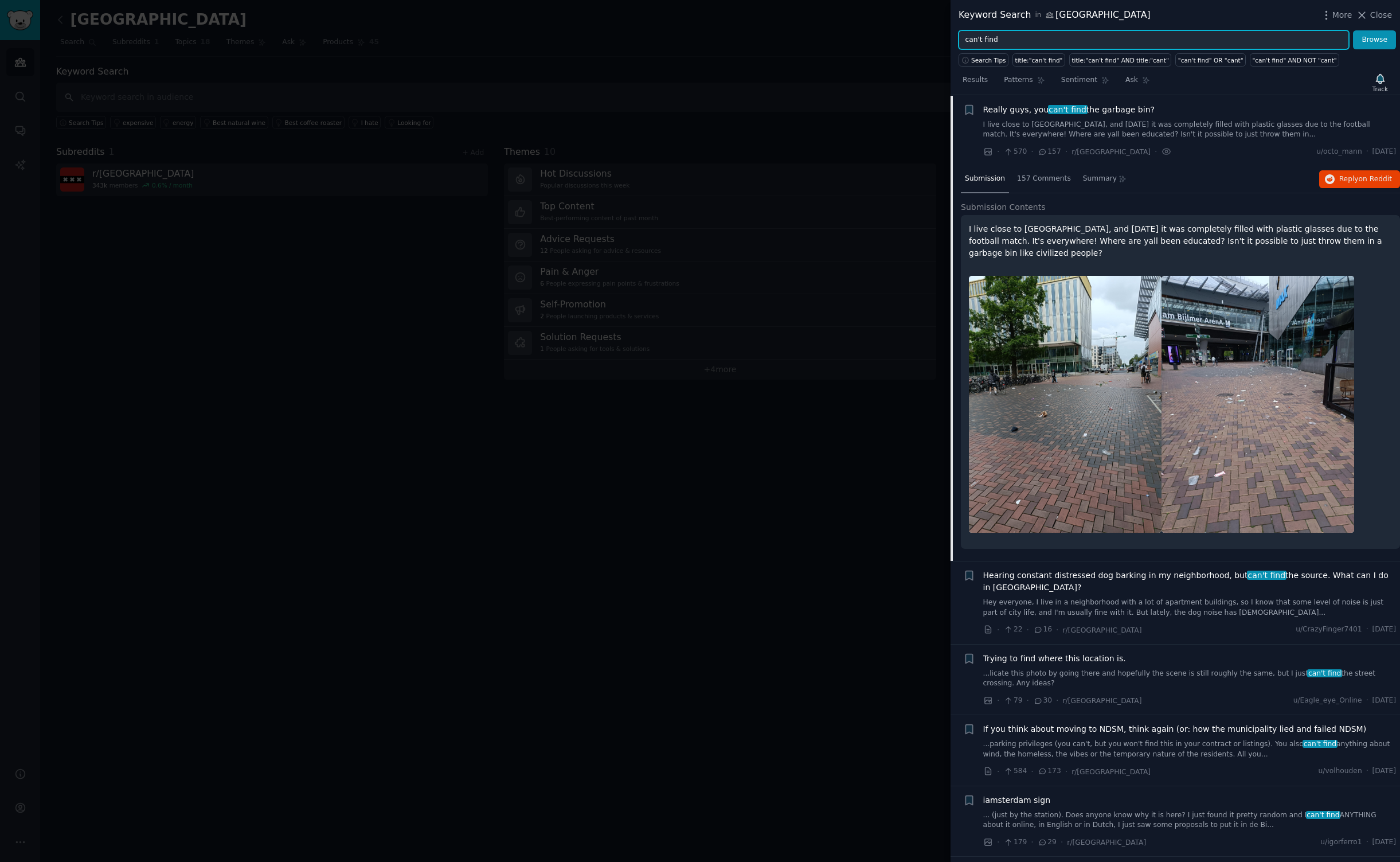
click at [1014, 32] on input "can't find" at bounding box center [1153, 41] width 390 height 20
type input "tips for"
click at [1375, 40] on button "Browse" at bounding box center [1374, 41] width 43 height 20
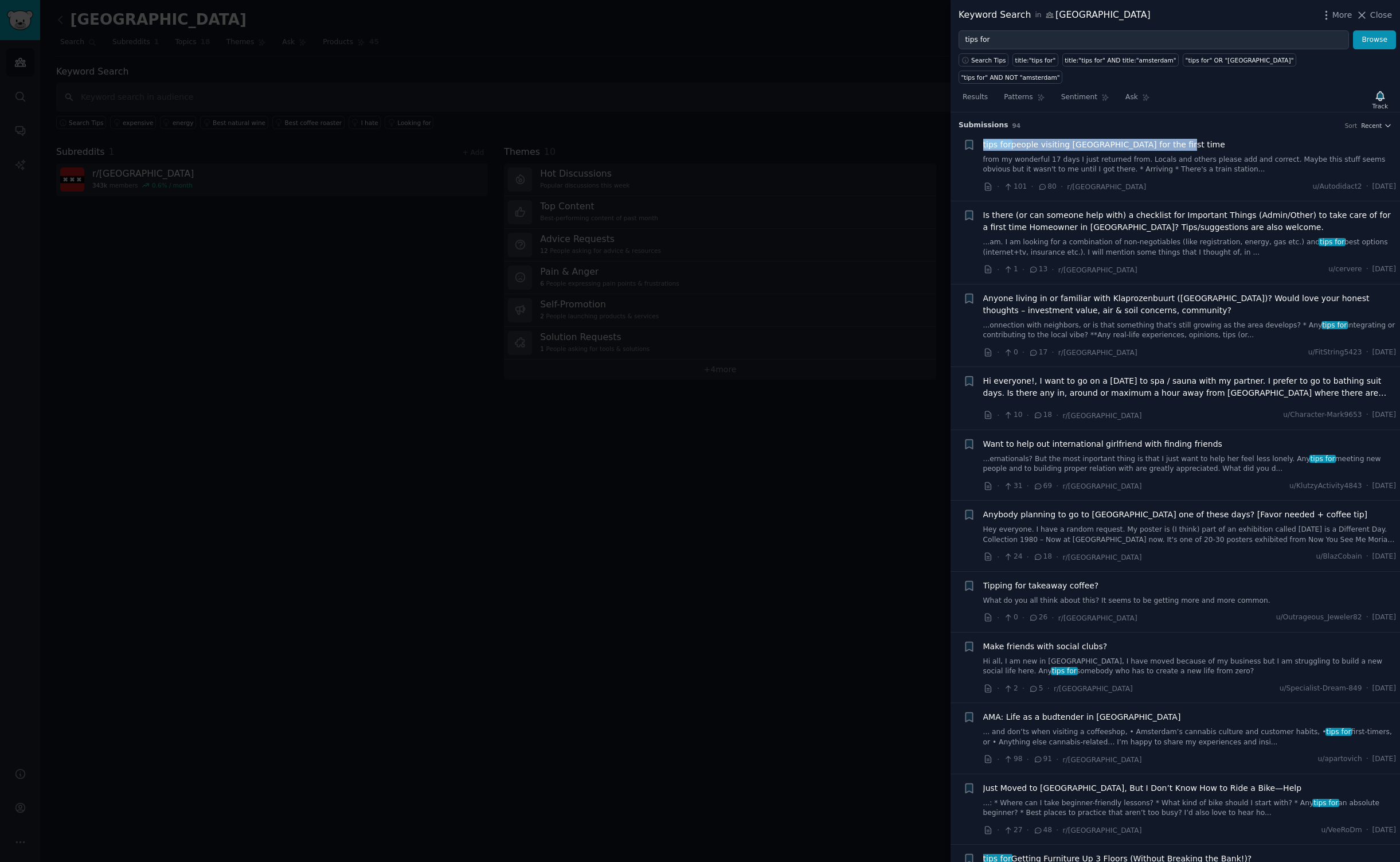
drag, startPoint x: 1186, startPoint y: 125, endPoint x: 980, endPoint y: 129, distance: 206.0
click at [980, 139] on div "+ tips for people visiting [GEOGRAPHIC_DATA] for the first time from my wonderf…" at bounding box center [1180, 165] width 434 height 54
copy span "tips for people visiting [GEOGRAPHIC_DATA] for the first time"
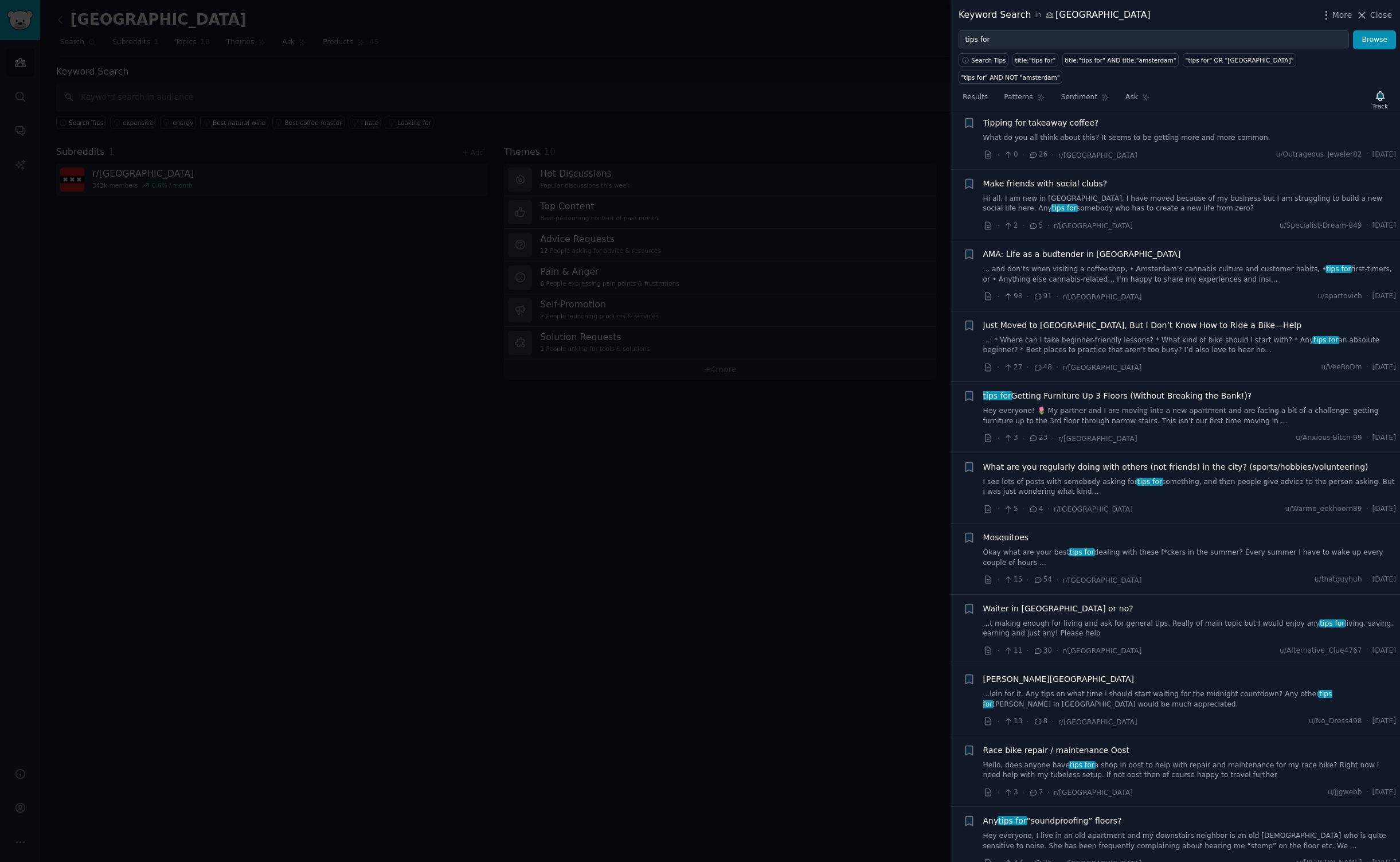
scroll to position [472, 0]
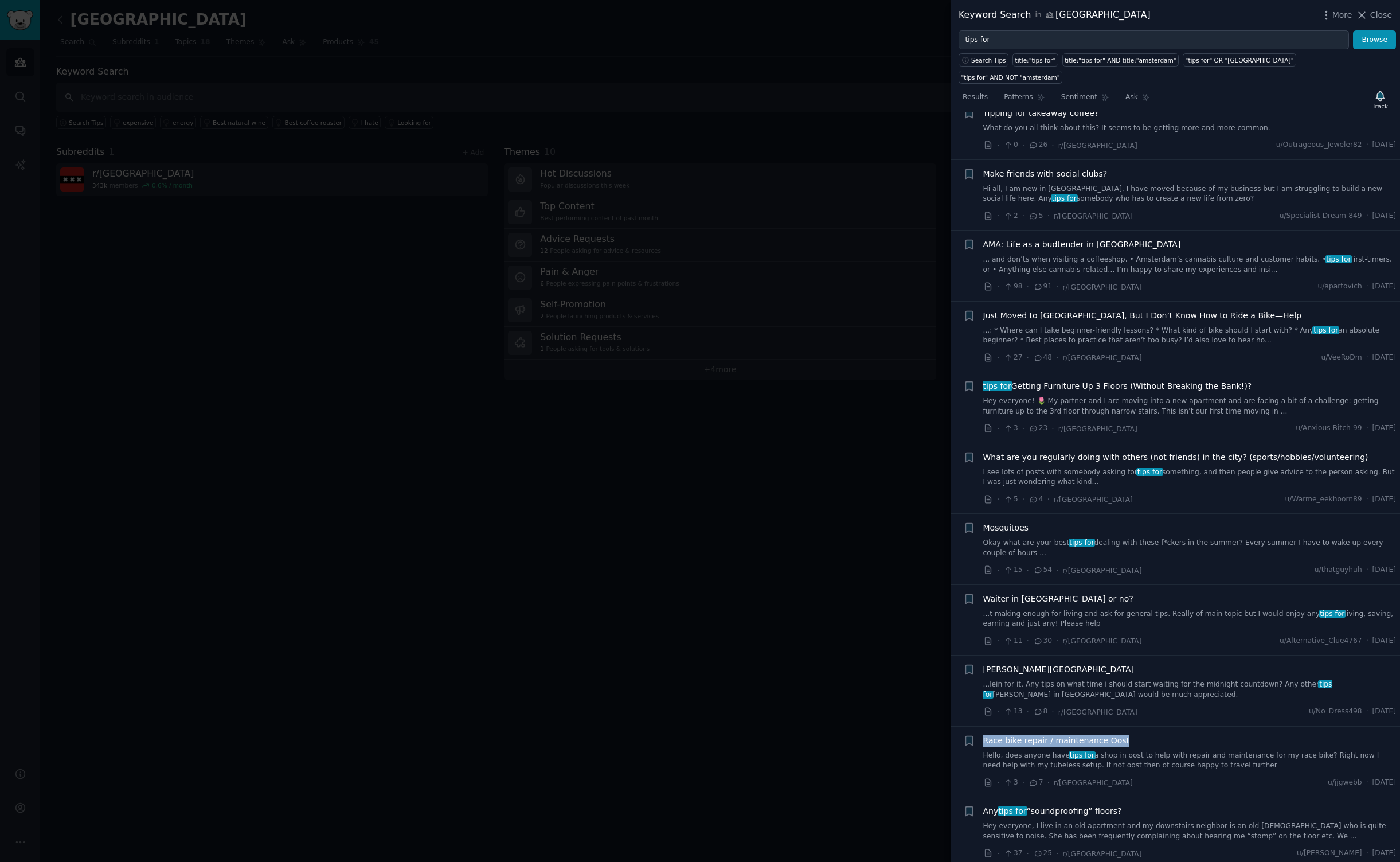
drag, startPoint x: 1130, startPoint y: 714, endPoint x: 984, endPoint y: 715, distance: 146.0
click at [984, 734] on div "Race bike repair / maintenance Oost" at bounding box center [1190, 740] width 414 height 12
copy span "Race bike repair / maintenance Oost"
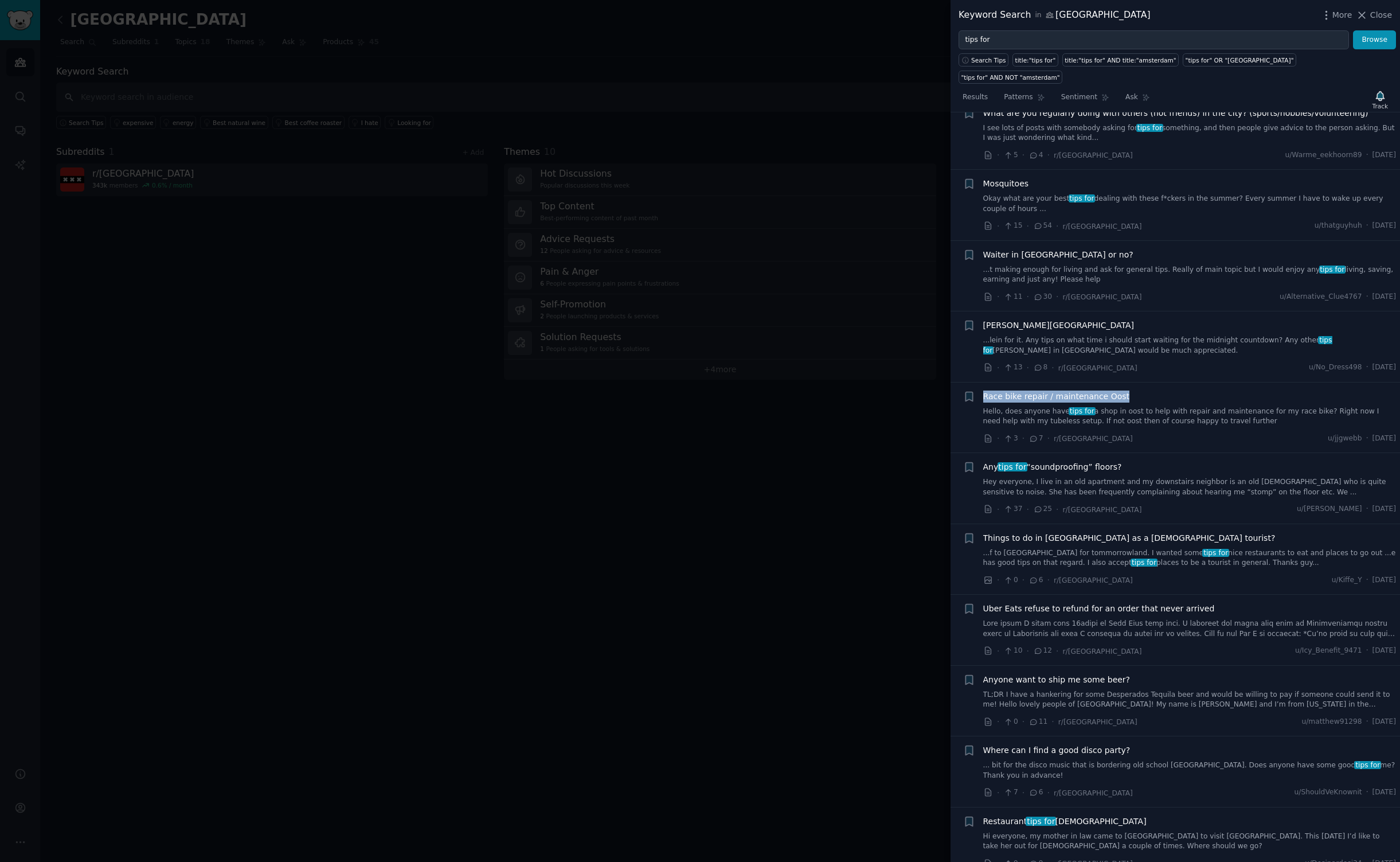
scroll to position [867, 0]
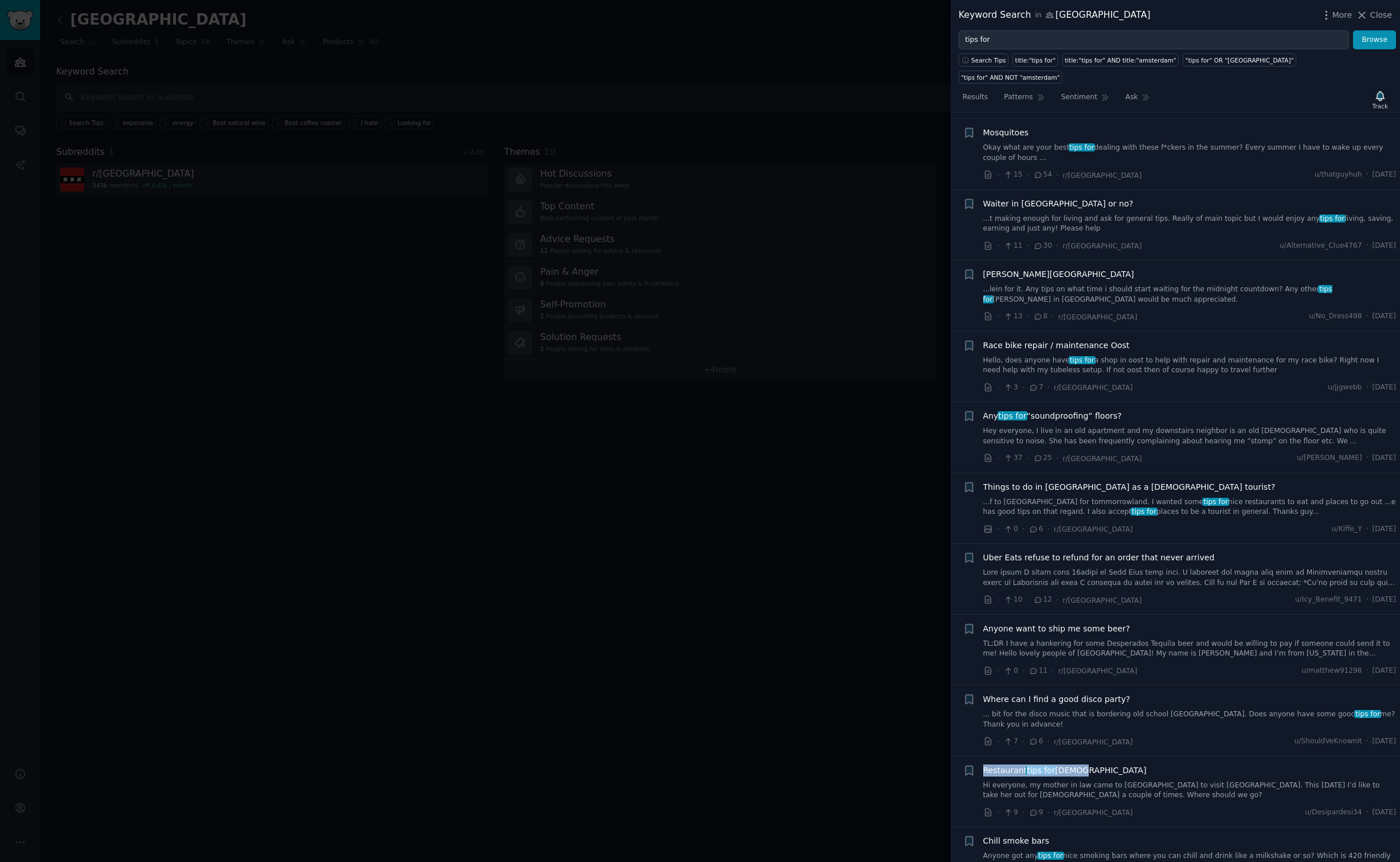
drag, startPoint x: 1099, startPoint y: 743, endPoint x: 978, endPoint y: 732, distance: 121.5
click at [978, 756] on li "+ Restaurant tips for Iftar Hi everyone, my mother in law came to [GEOGRAPHIC_D…" at bounding box center [1175, 791] width 450 height 70
copy span "Restaurant tips for Iftar"
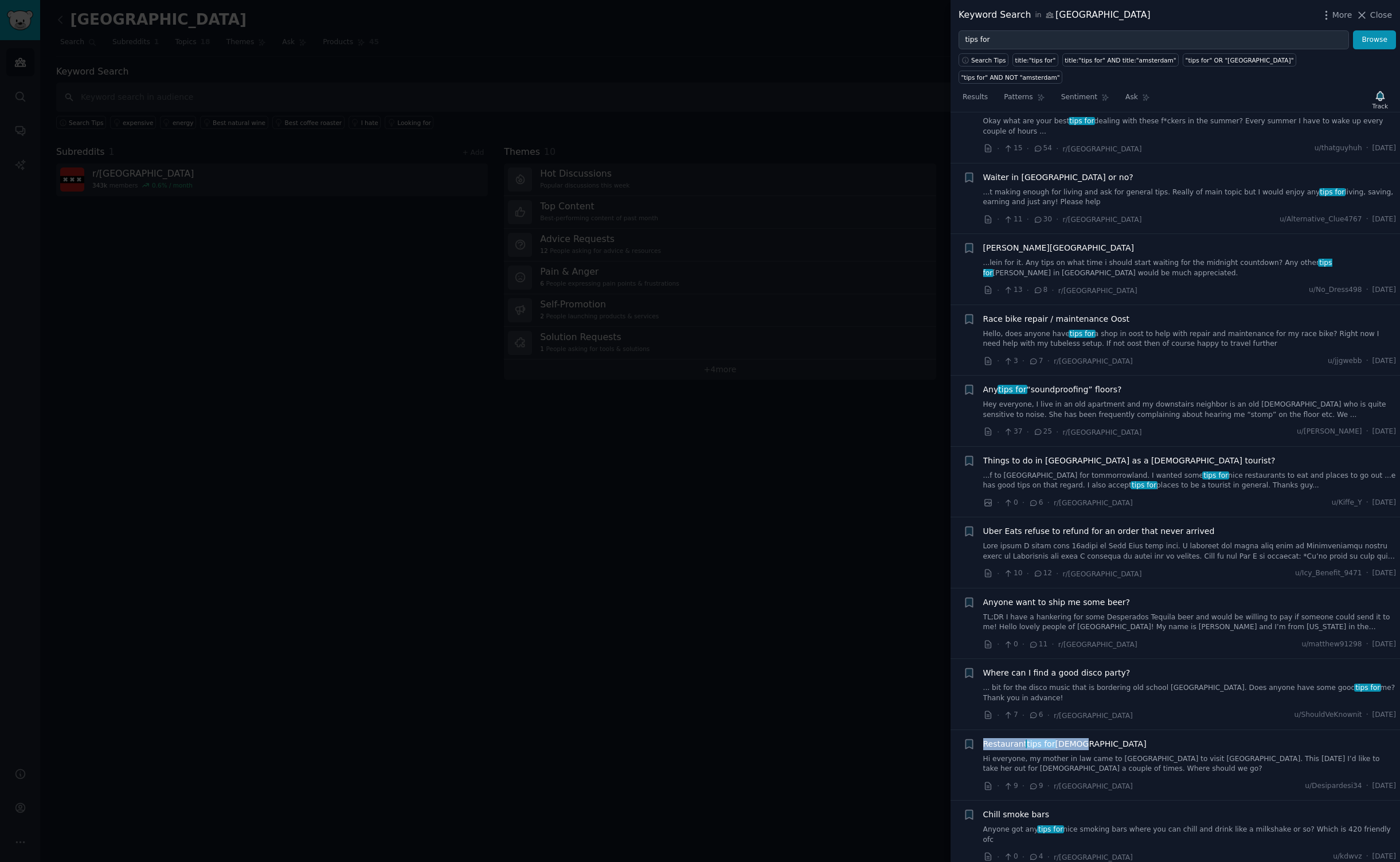
scroll to position [0, 0]
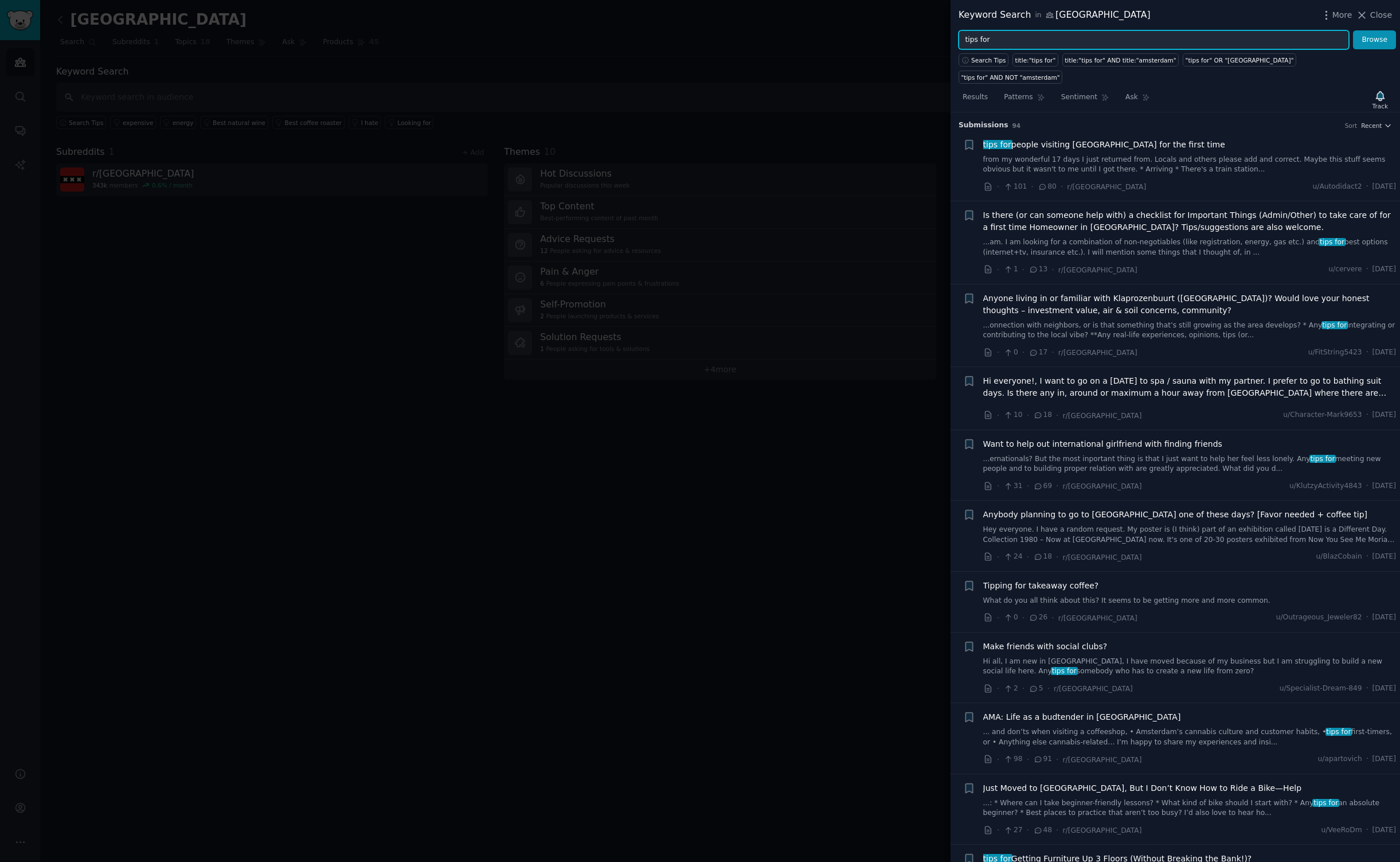
click at [1036, 44] on input "tips for" at bounding box center [1153, 41] width 390 height 20
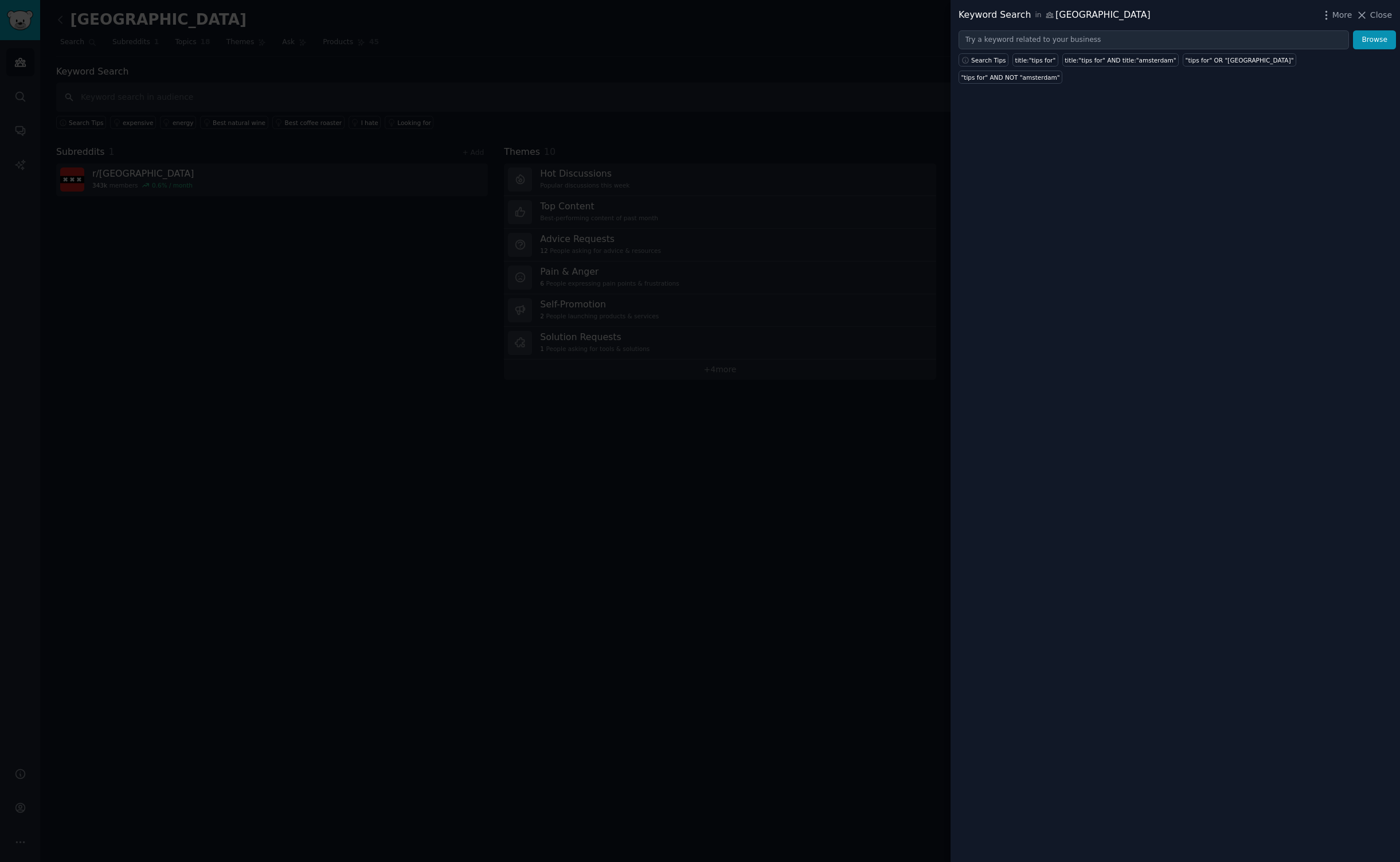
click at [336, 260] on div at bounding box center [700, 431] width 1400 height 862
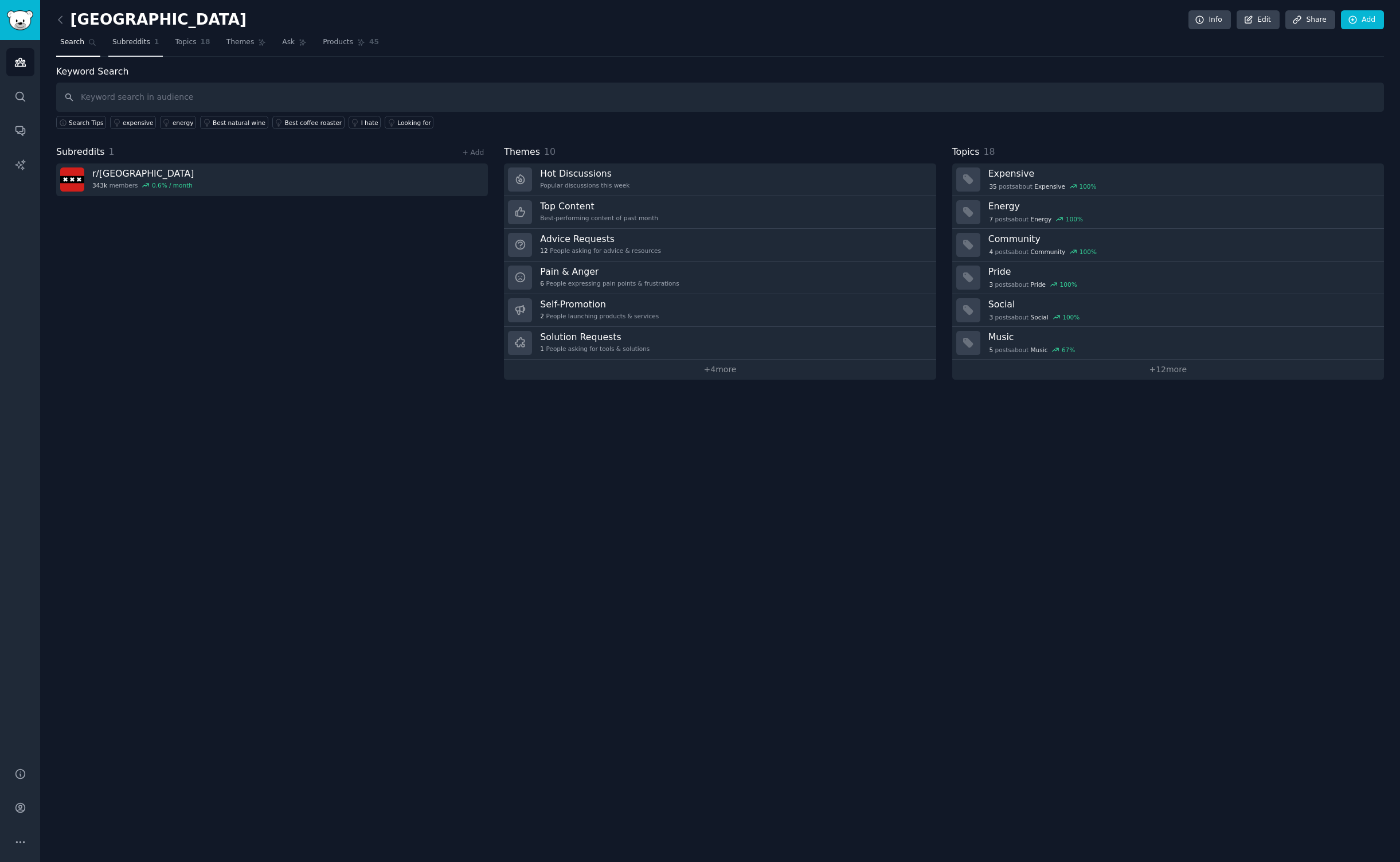
click at [143, 44] on span "Subreddits" at bounding box center [132, 43] width 38 height 10
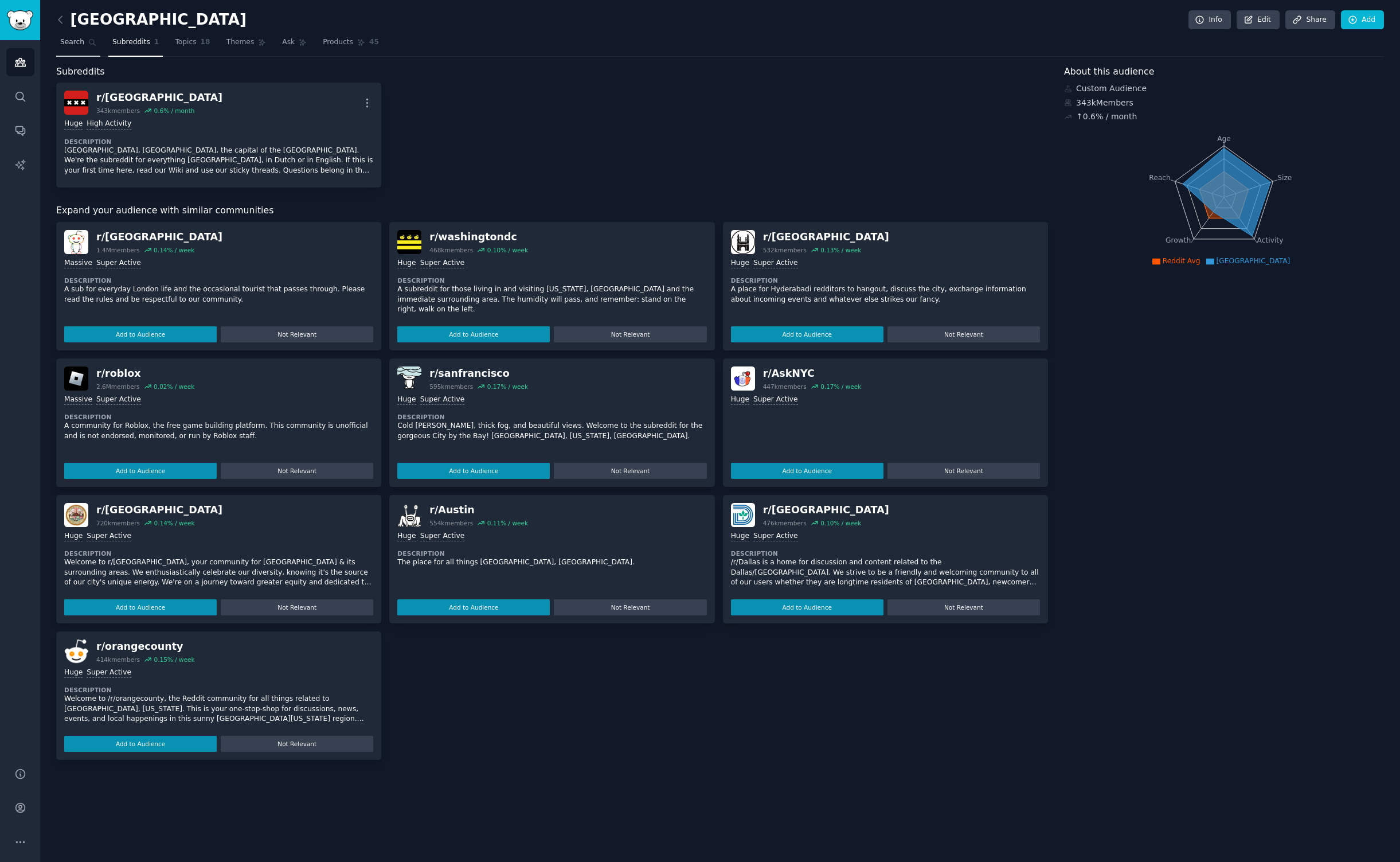
click at [72, 35] on link "Search" at bounding box center [78, 46] width 45 height 24
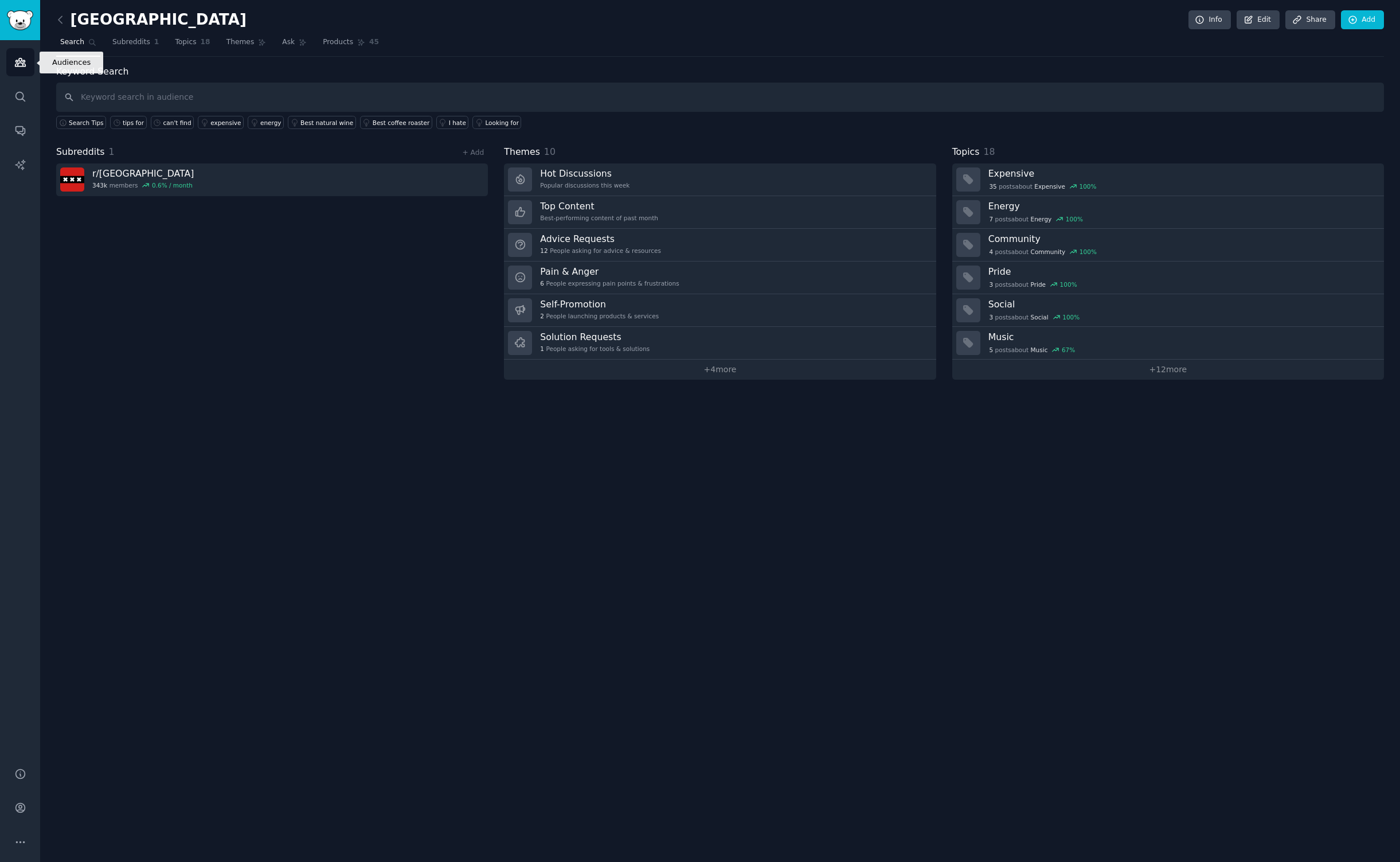
click at [30, 48] on link "Audiences" at bounding box center [20, 62] width 28 height 28
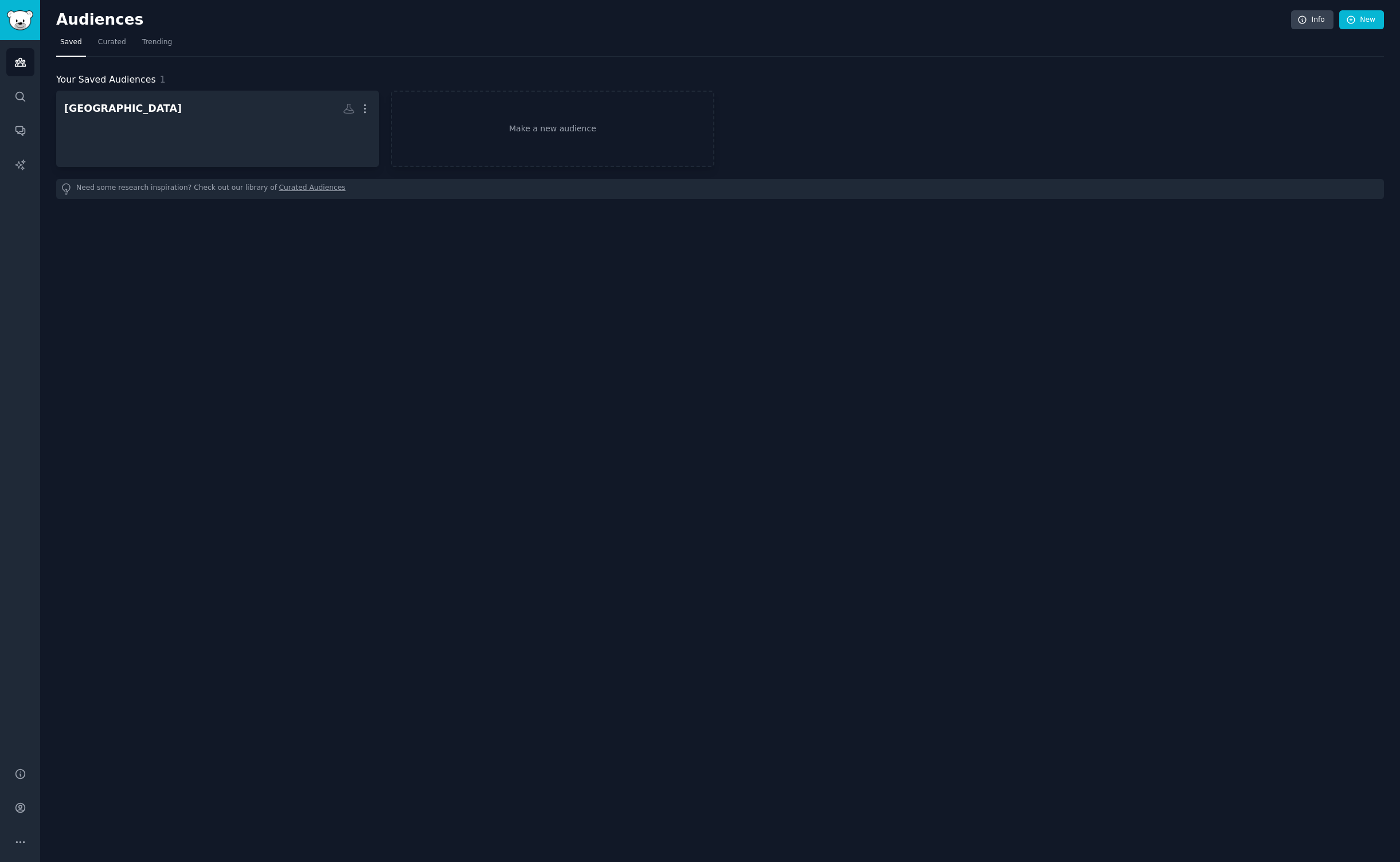
click at [28, 23] on img "Sidebar" at bounding box center [20, 20] width 27 height 20
click at [1327, 22] on link "Info" at bounding box center [1312, 20] width 43 height 20
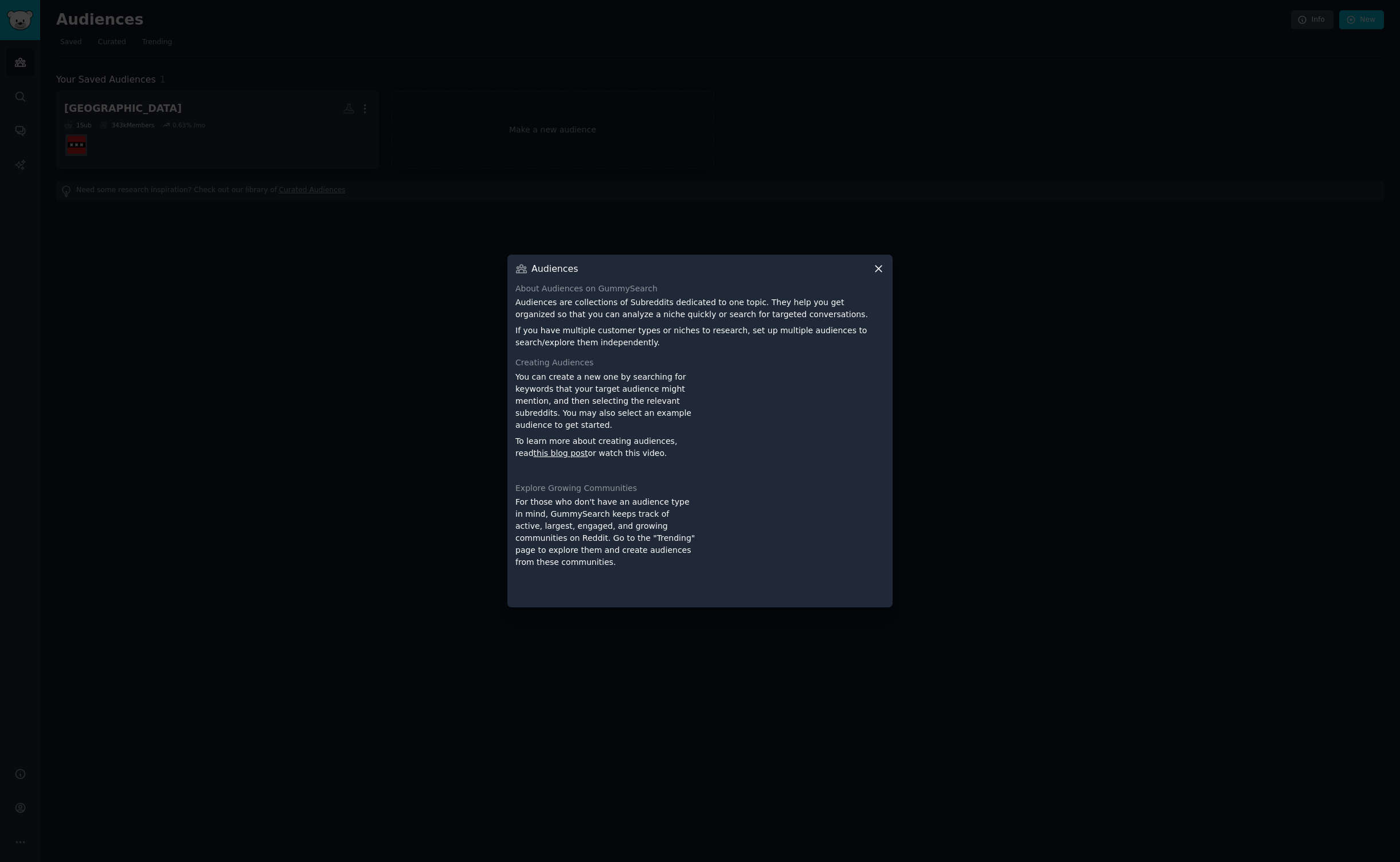
click at [866, 268] on div "Audiences" at bounding box center [700, 268] width 369 height 12
click at [883, 265] on icon at bounding box center [879, 268] width 12 height 12
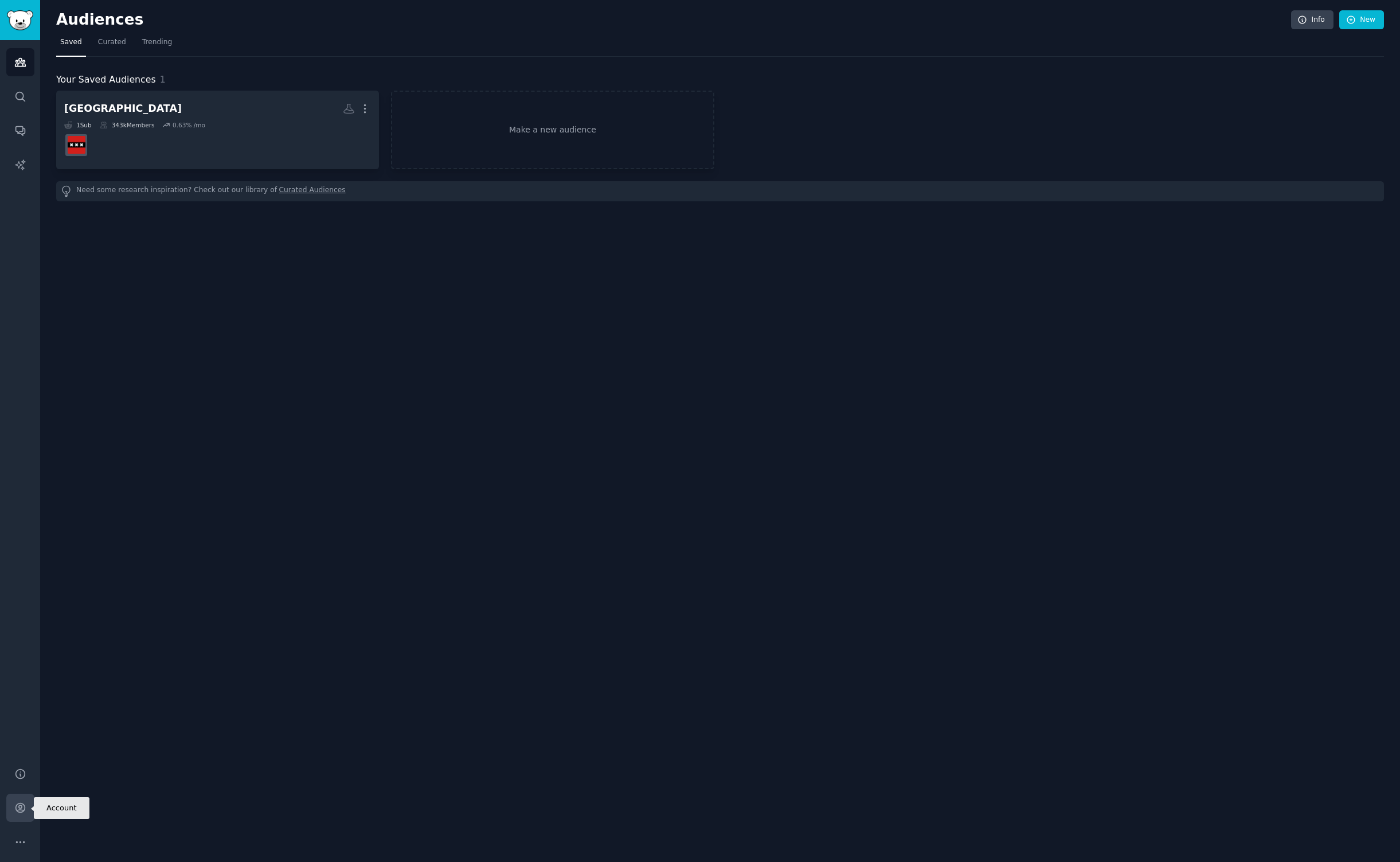
click at [15, 803] on icon "Sidebar" at bounding box center [20, 808] width 12 height 12
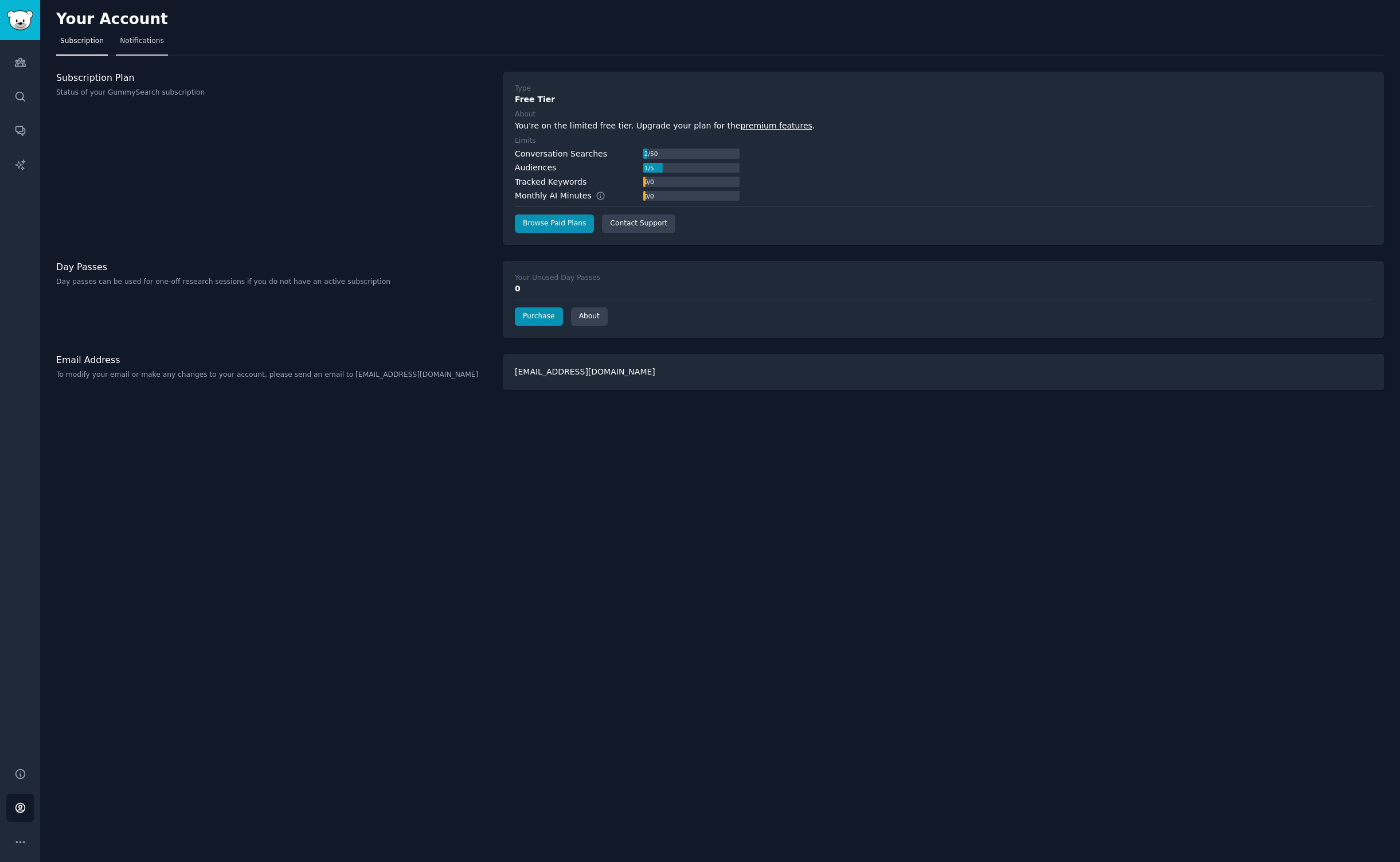
click at [145, 46] on link "Notifications" at bounding box center [142, 44] width 52 height 24
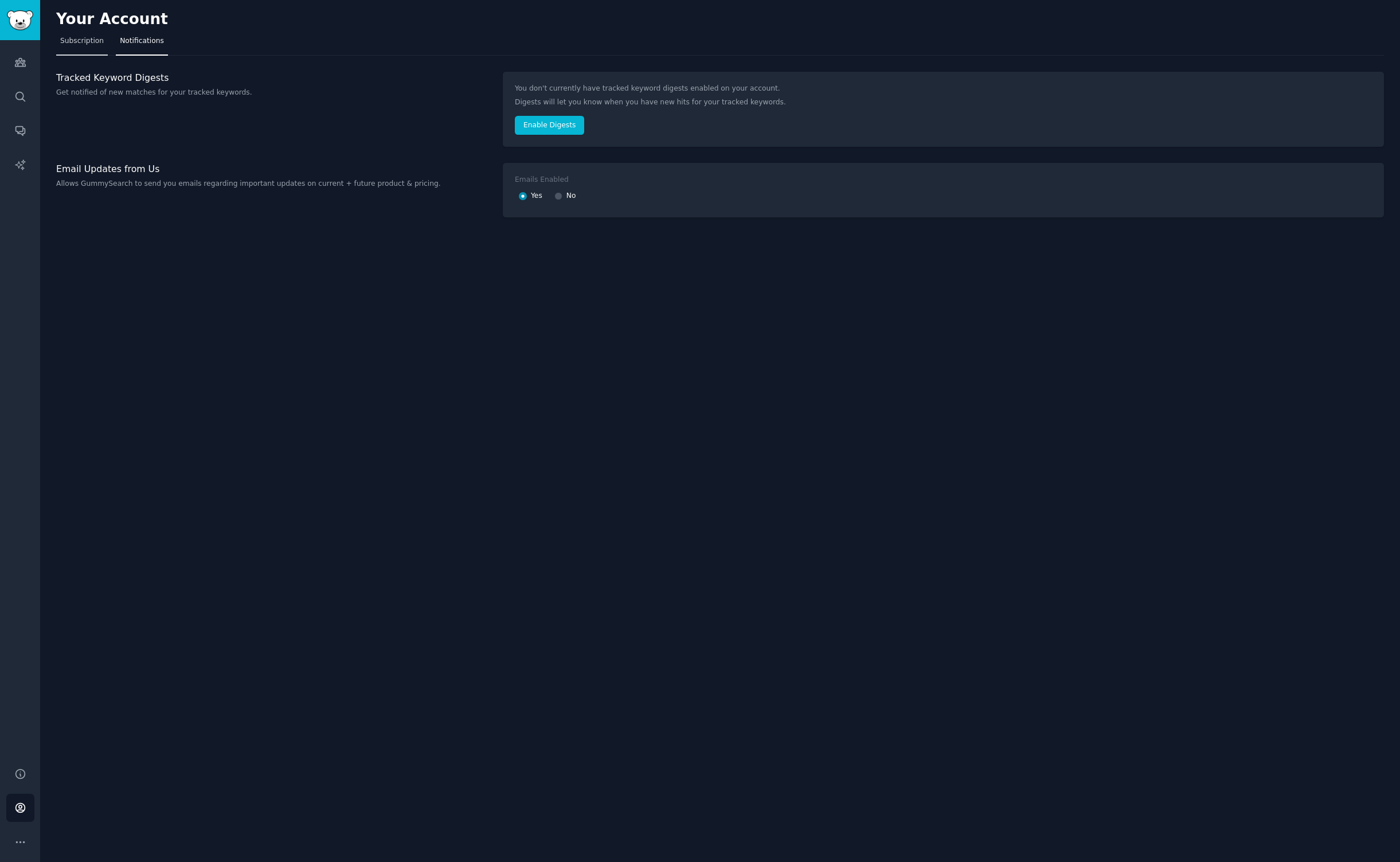
click at [97, 44] on span "Subscription" at bounding box center [82, 41] width 44 height 10
